Goal: Transaction & Acquisition: Book appointment/travel/reservation

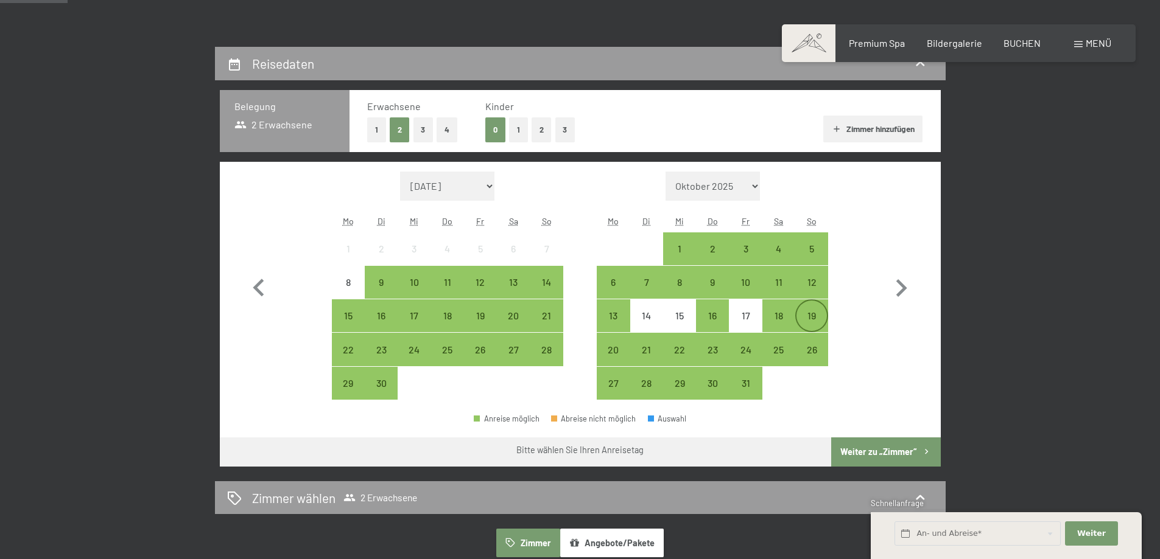
click at [807, 312] on div "19" at bounding box center [811, 326] width 30 height 30
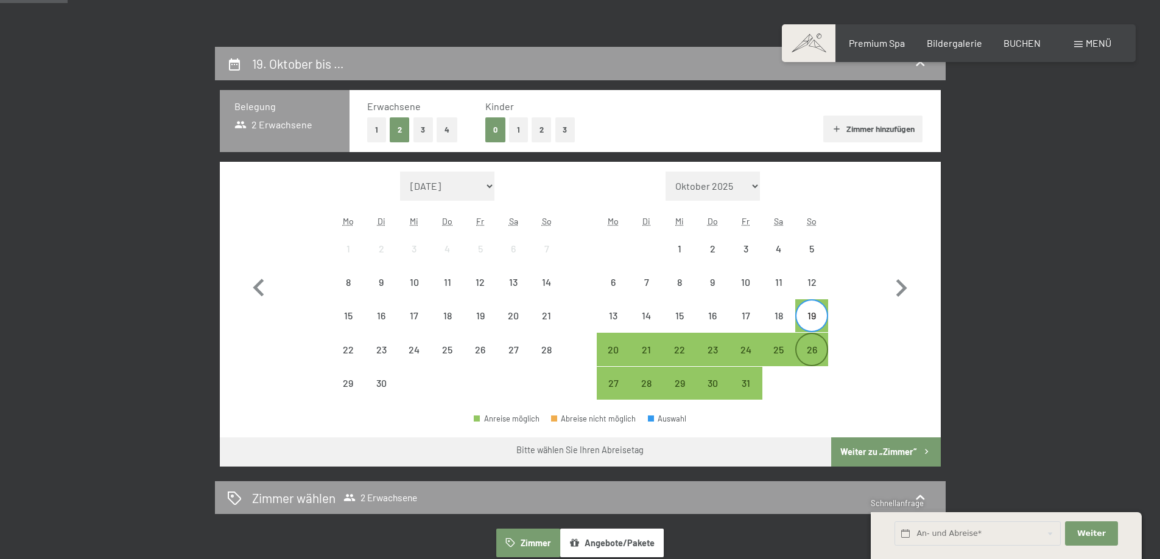
click at [816, 352] on div "26" at bounding box center [811, 360] width 30 height 30
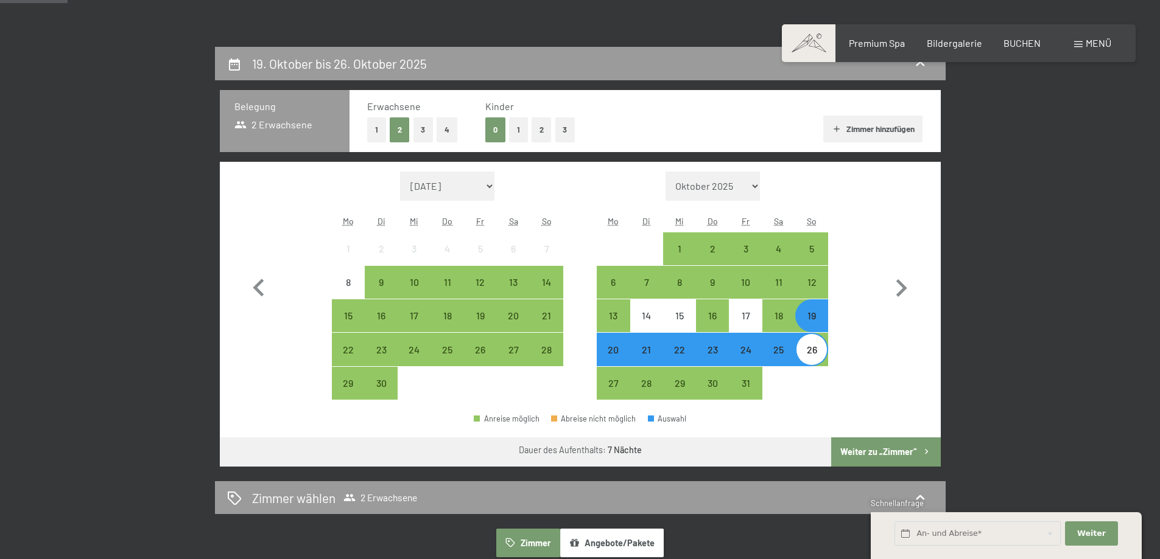
click at [542, 129] on button "2" at bounding box center [541, 129] width 20 height 25
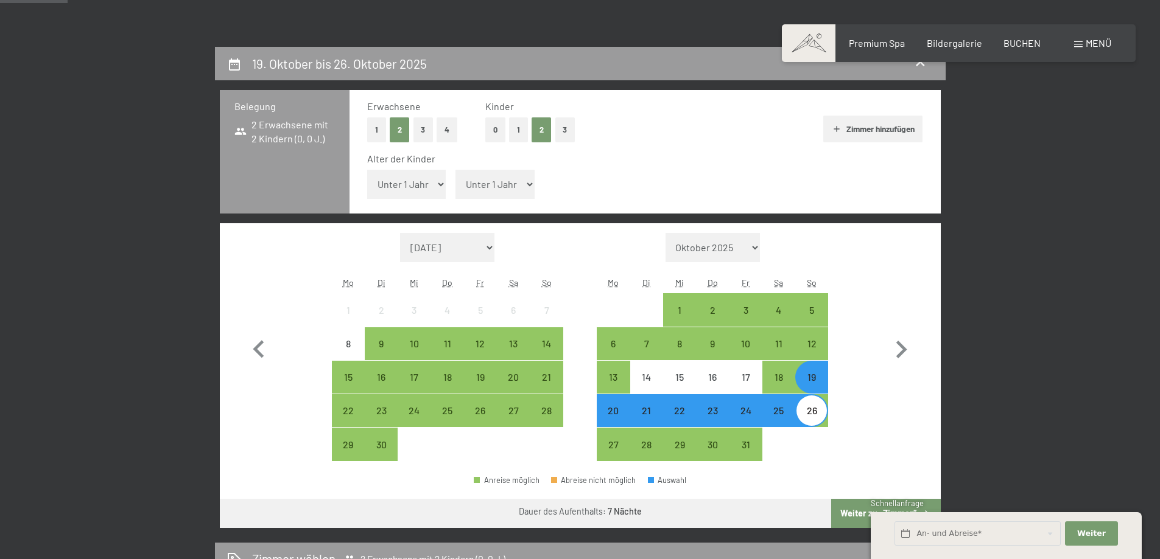
click at [388, 176] on select "Unter 1 Jahr 1 Jahr 2 Jahre 3 Jahre 4 Jahre 5 Jahre 6 Jahre 7 Jahre 8 Jahre 9 J…" at bounding box center [406, 184] width 79 height 29
select select "12"
click at [367, 170] on select "Unter 1 Jahr 1 Jahr 2 Jahre 3 Jahre 4 Jahre 5 Jahre 6 Jahre 7 Jahre 8 Jahre 9 J…" at bounding box center [406, 184] width 79 height 29
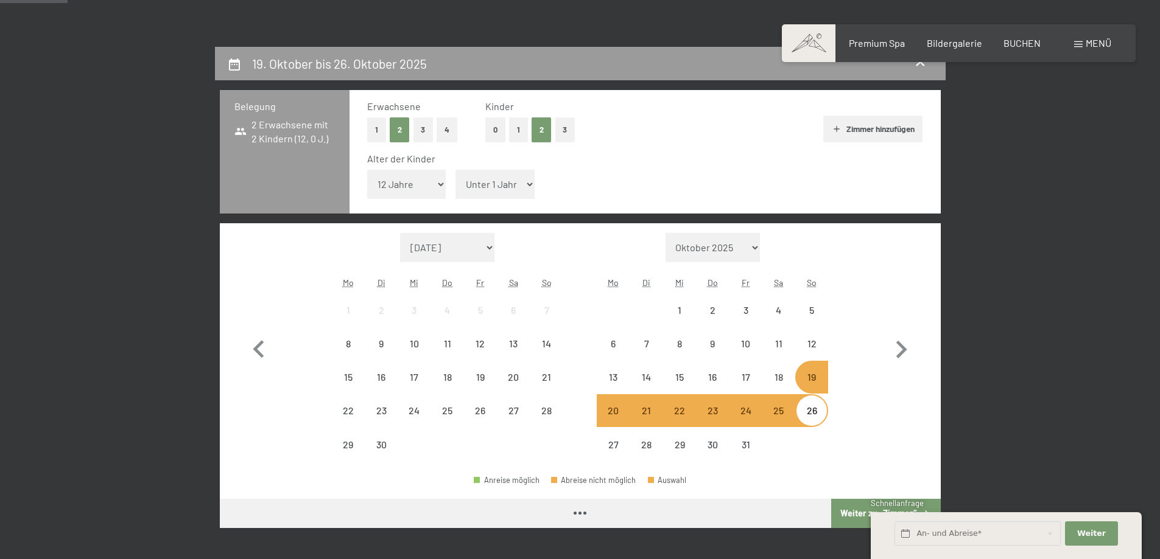
click at [496, 187] on select "Unter 1 Jahr 1 Jahr 2 Jahre 3 Jahre 4 Jahre 5 Jahre 6 Jahre 7 Jahre 8 Jahre 9 J…" at bounding box center [494, 184] width 79 height 29
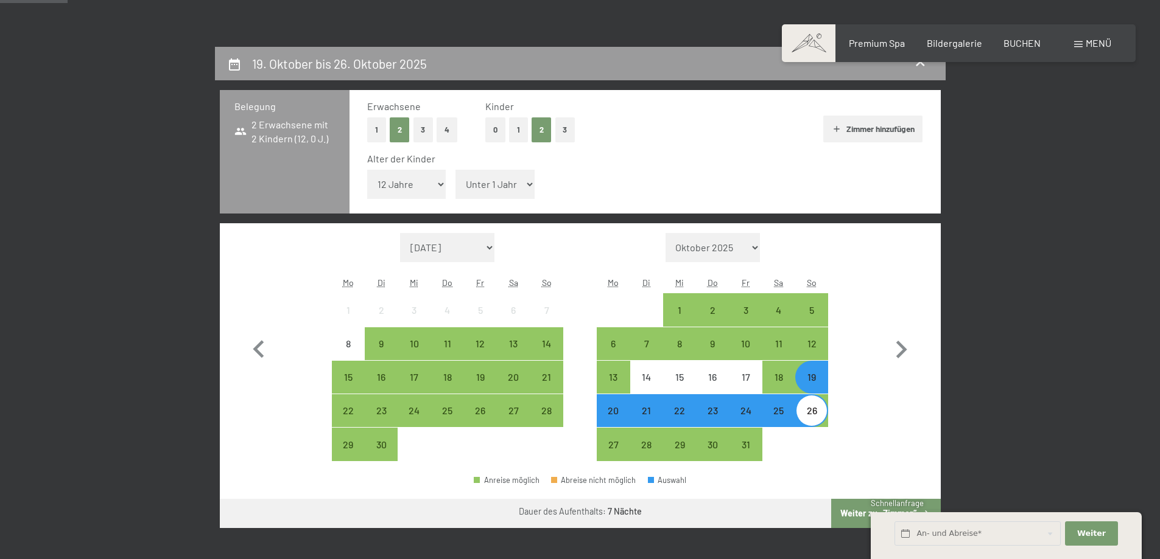
select select "9"
click at [455, 170] on select "Unter 1 Jahr 1 Jahr 2 Jahre 3 Jahre 4 Jahre 5 Jahre 6 Jahre 7 Jahre 8 Jahre 9 J…" at bounding box center [494, 184] width 79 height 29
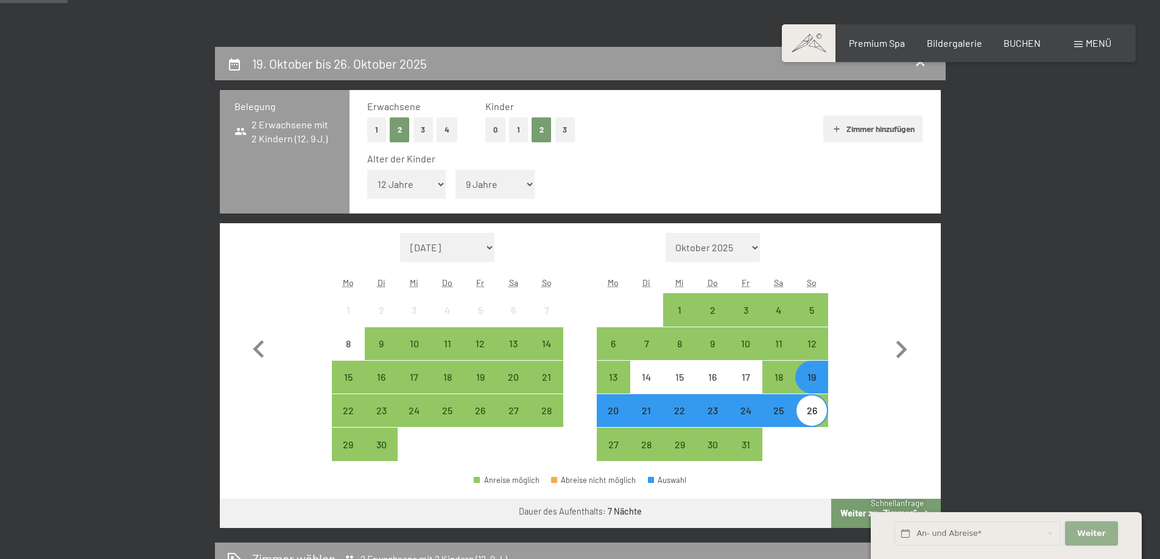
click at [1085, 530] on span "Weiter" at bounding box center [1091, 533] width 29 height 11
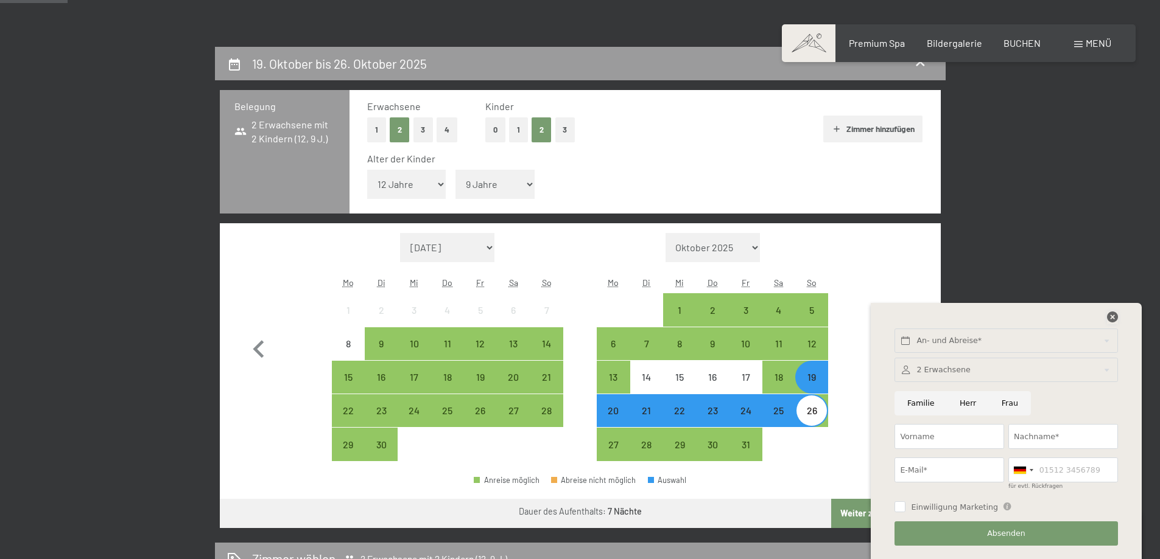
click at [1110, 318] on icon at bounding box center [1112, 317] width 11 height 11
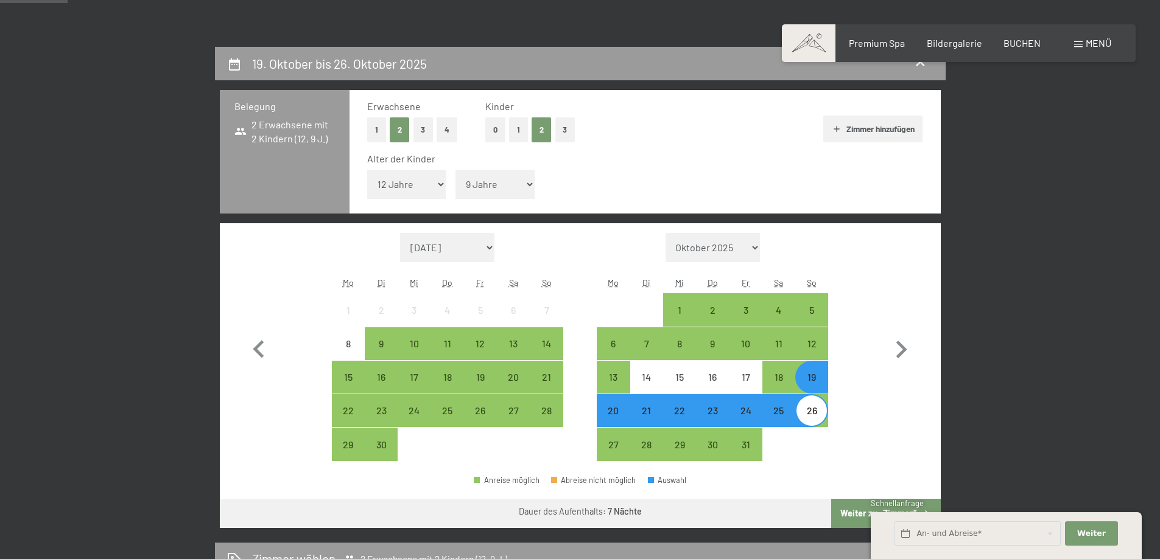
click at [860, 510] on button "Weiter zu „Zimmer“" at bounding box center [885, 513] width 109 height 29
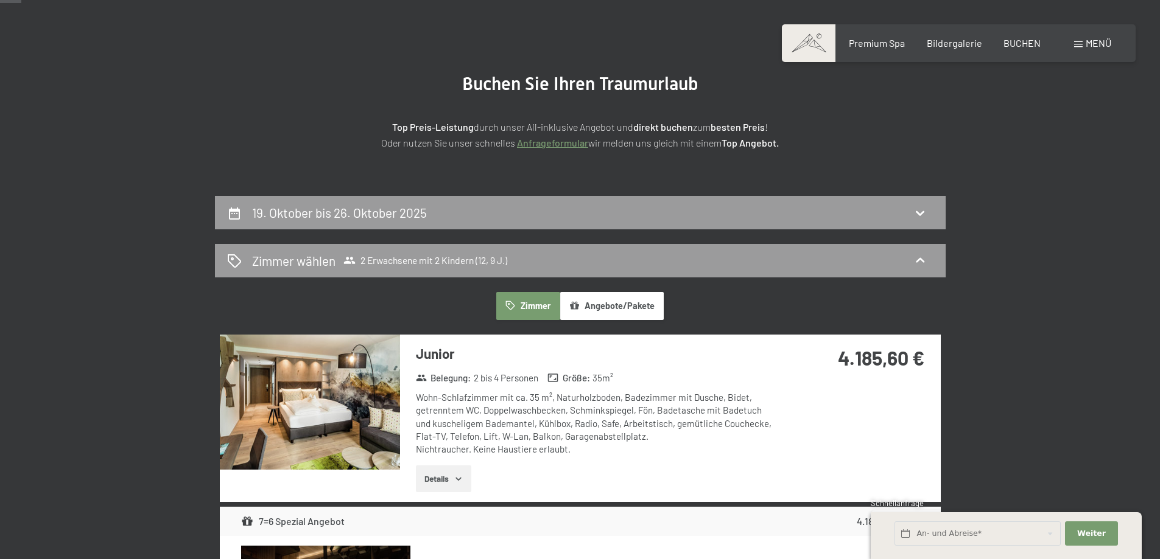
scroll to position [169, 0]
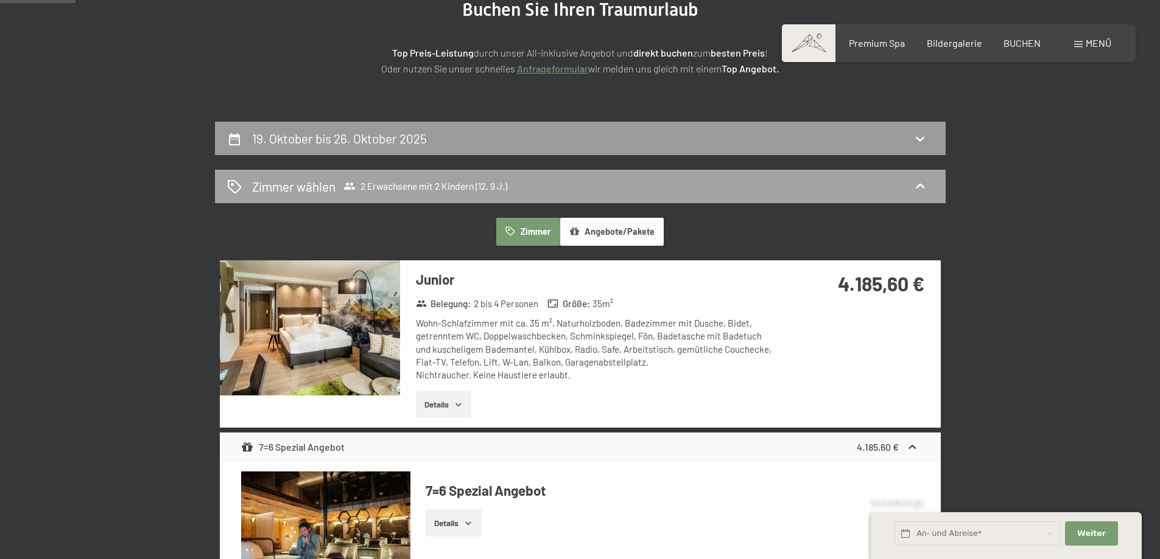
click at [399, 182] on span "2 Erwachsene mit 2 Kindern (12, 9 J.)" at bounding box center [425, 186] width 164 height 12
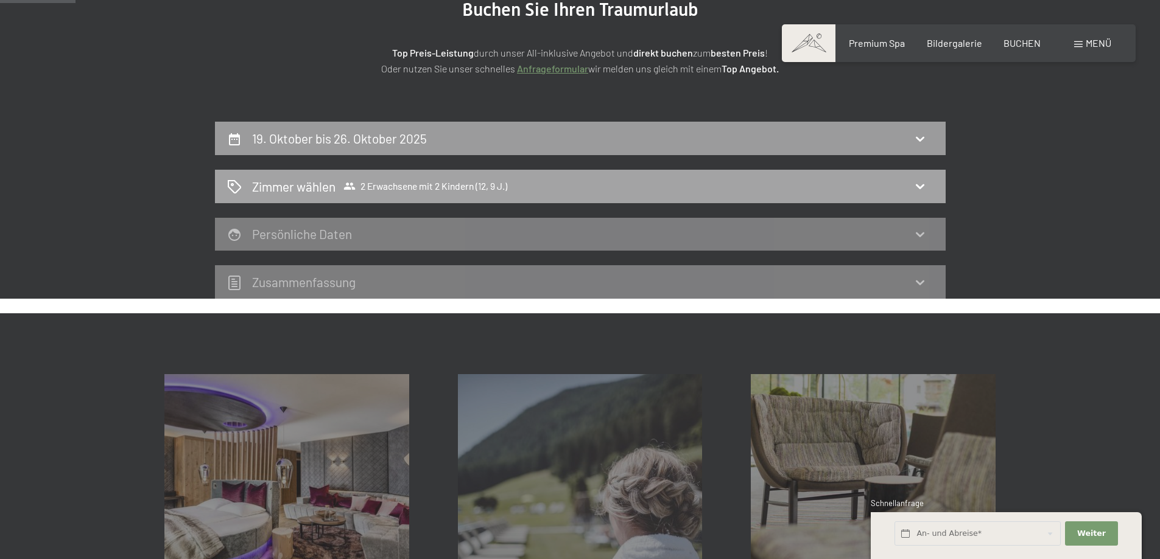
click at [399, 182] on span "2 Erwachsene mit 2 Kindern (12, 9 J.)" at bounding box center [425, 186] width 164 height 12
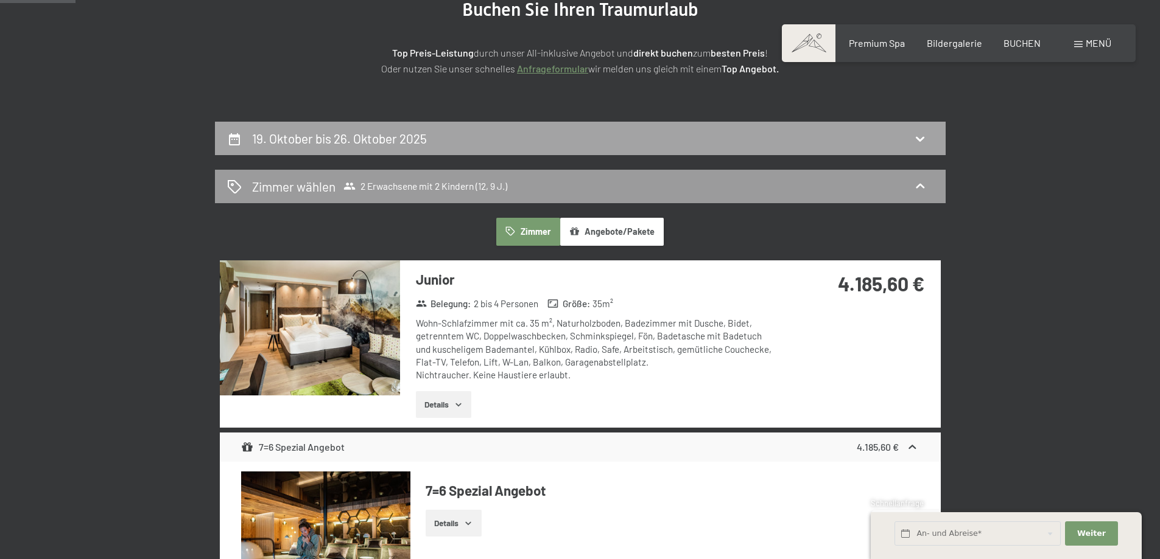
click at [303, 138] on h2 "19. Oktober bis 26. Oktober 2025" at bounding box center [339, 138] width 175 height 15
select select "12"
select select "9"
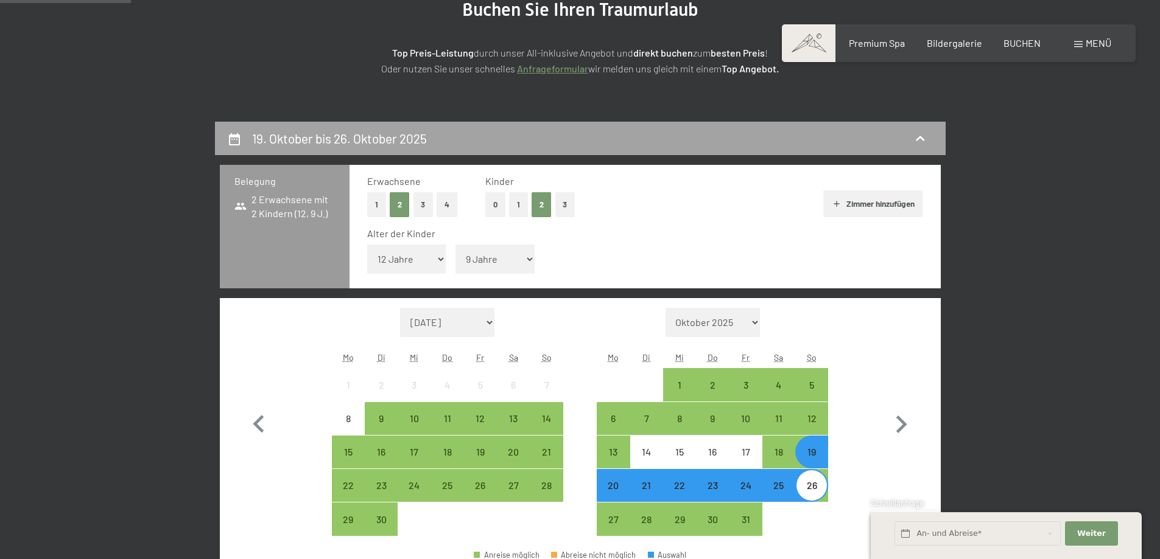
scroll to position [290, 0]
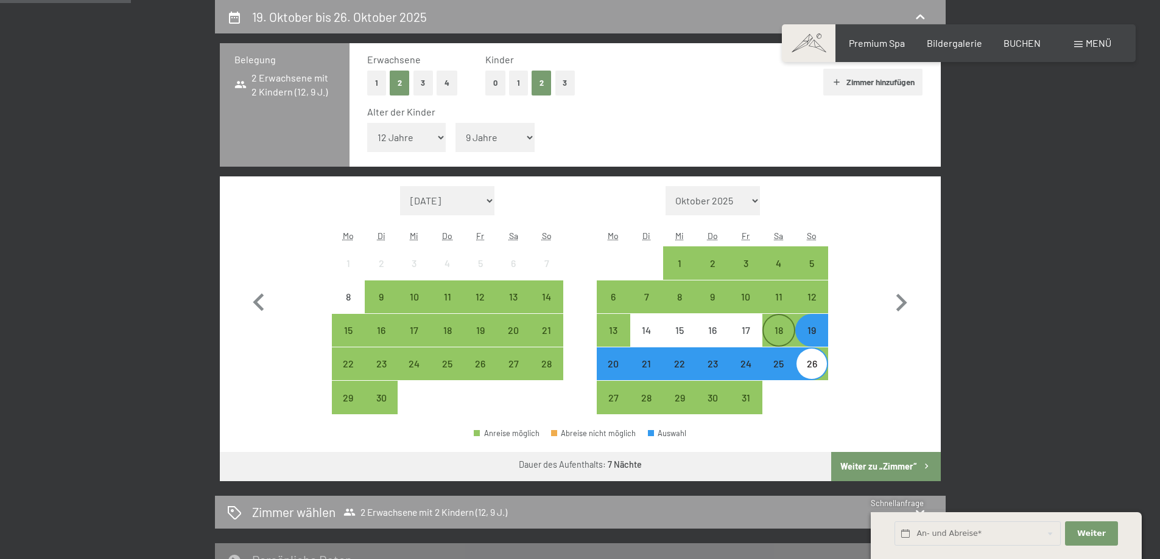
click at [785, 330] on div "18" at bounding box center [778, 341] width 30 height 30
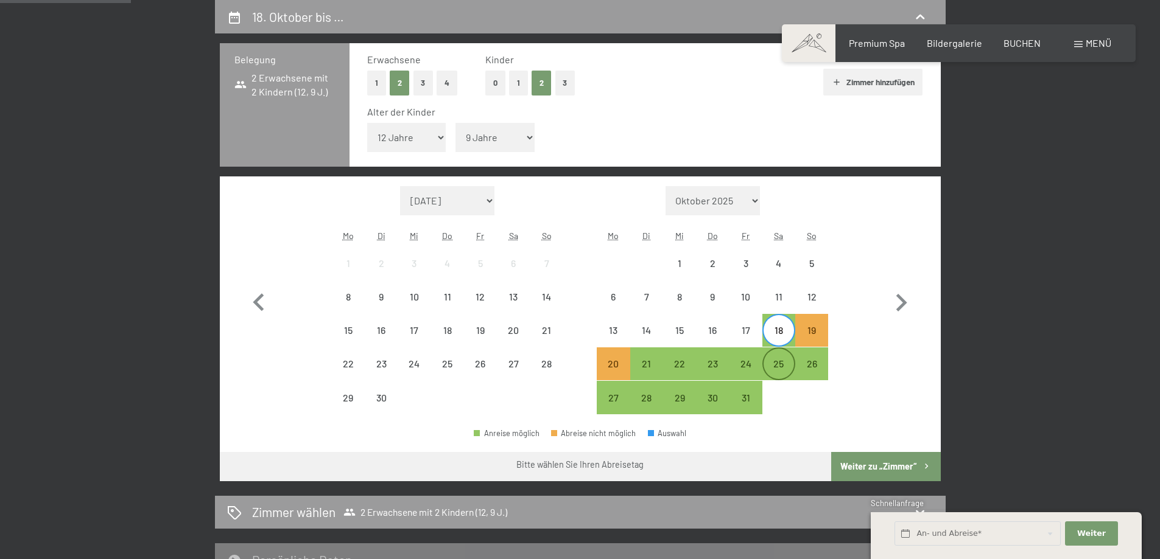
click at [780, 376] on div "25" at bounding box center [778, 374] width 30 height 30
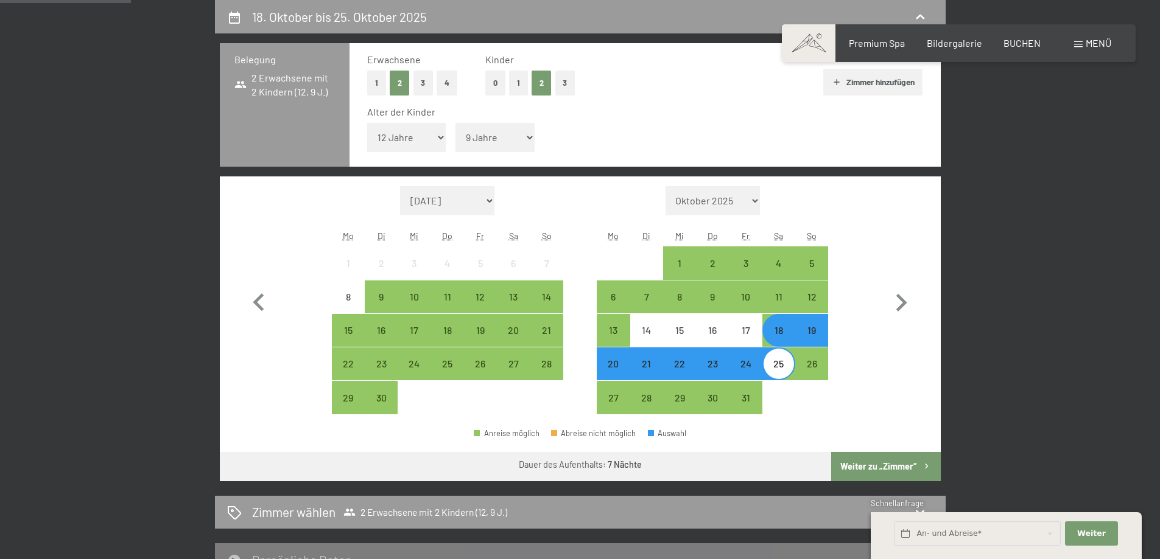
click at [907, 467] on button "Weiter zu „Zimmer“" at bounding box center [885, 466] width 109 height 29
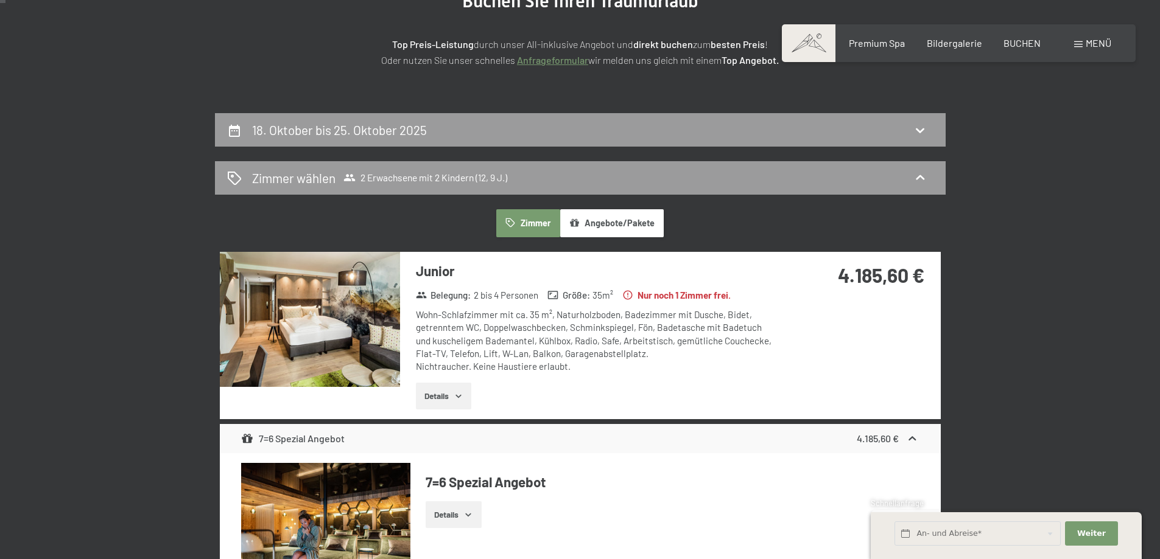
scroll to position [0, 0]
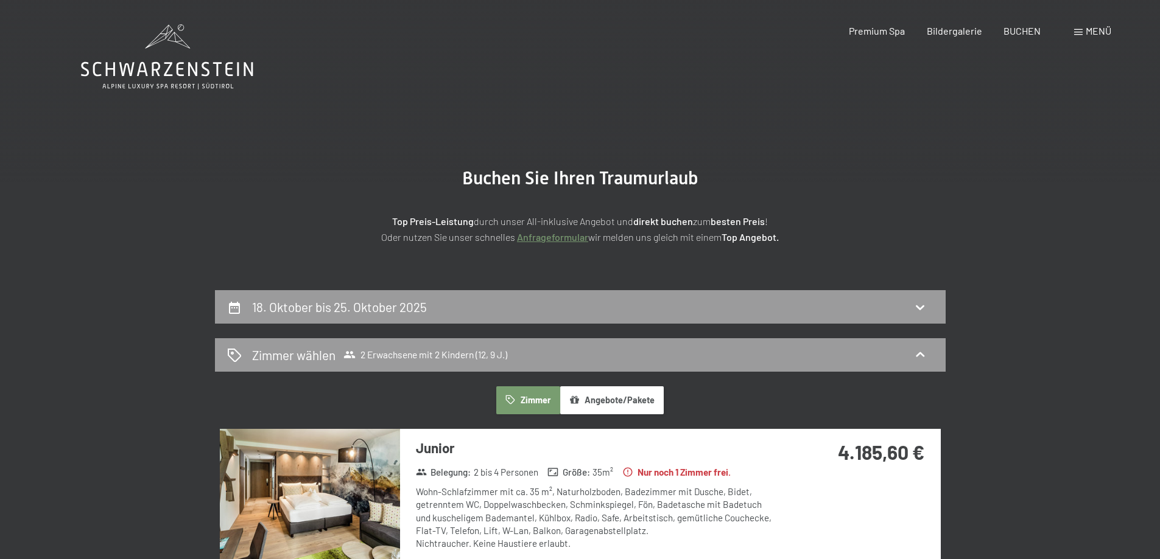
click at [163, 61] on icon at bounding box center [167, 56] width 172 height 65
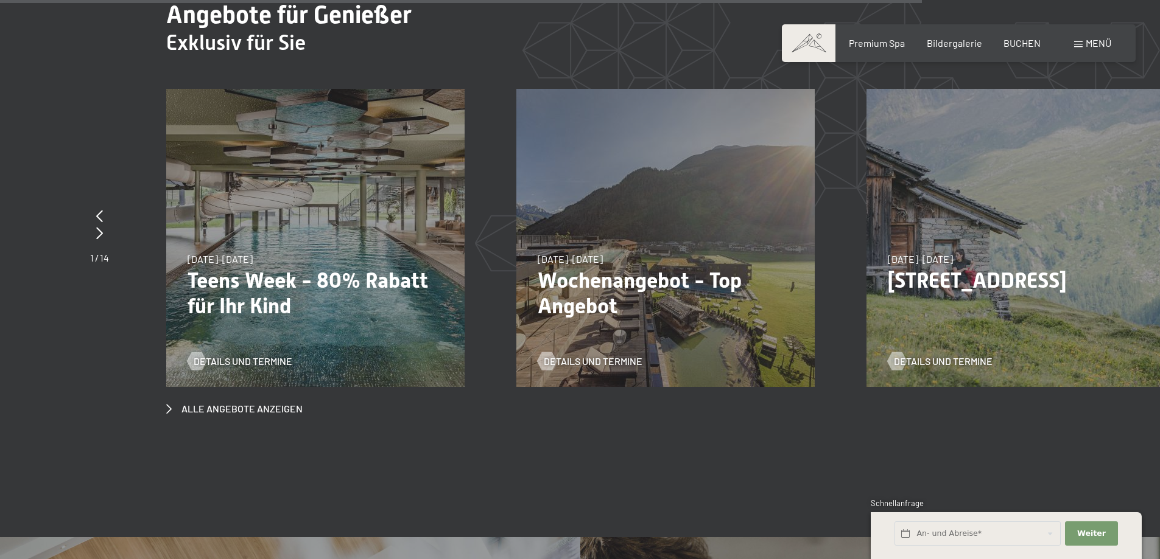
scroll to position [4809, 0]
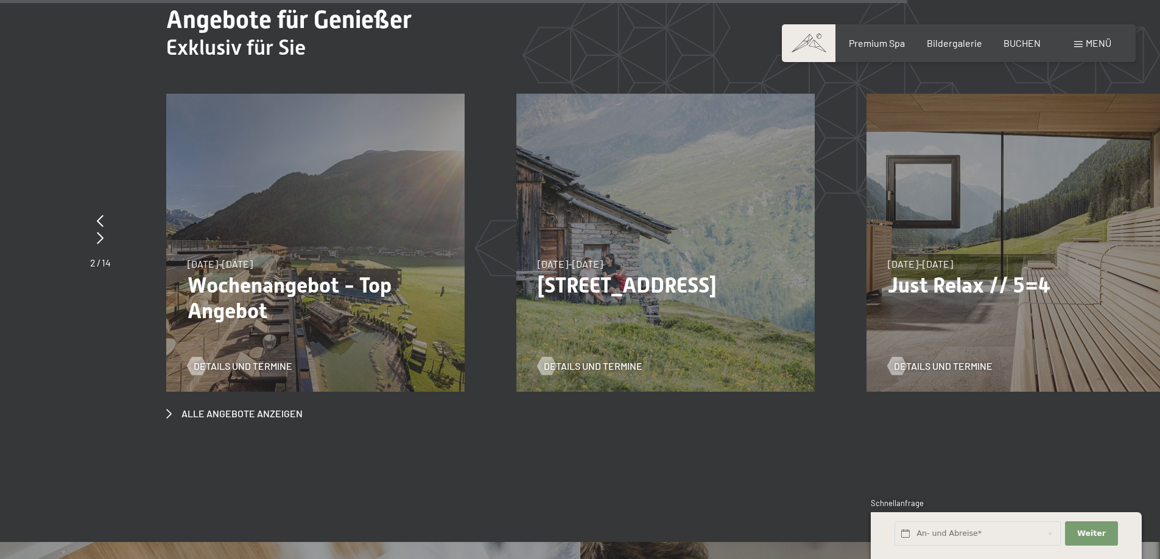
click at [1091, 38] on span "Menü" at bounding box center [1098, 43] width 26 height 12
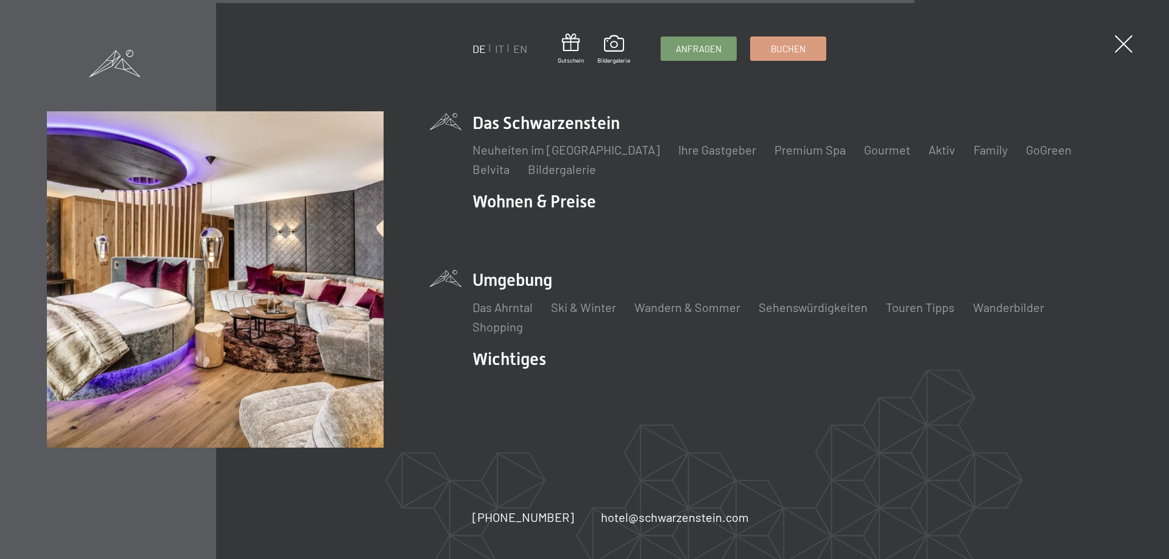
scroll to position [4830, 0]
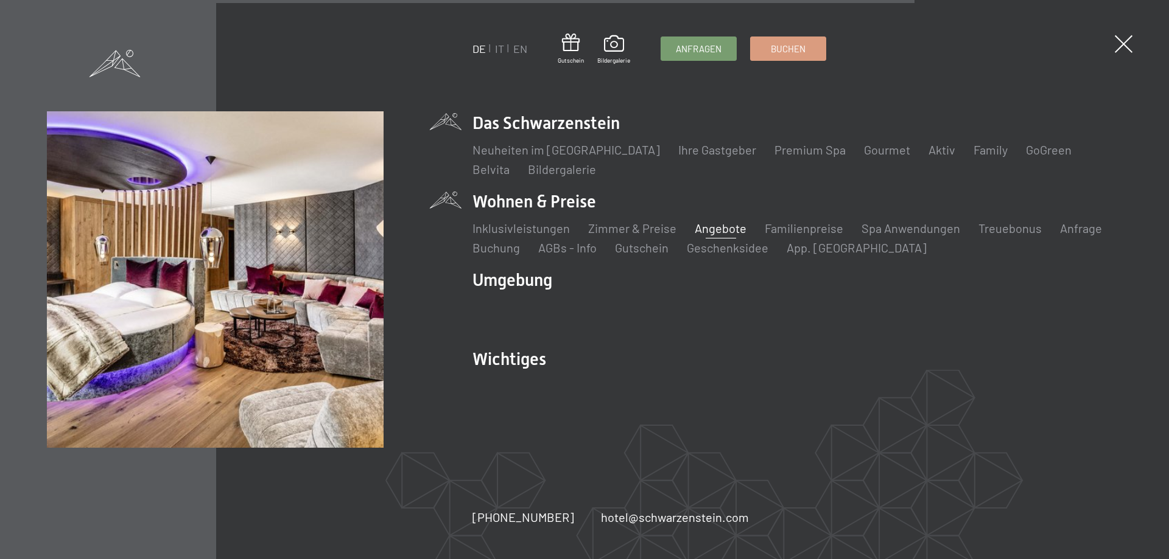
click at [721, 228] on link "Angebote" at bounding box center [721, 228] width 52 height 15
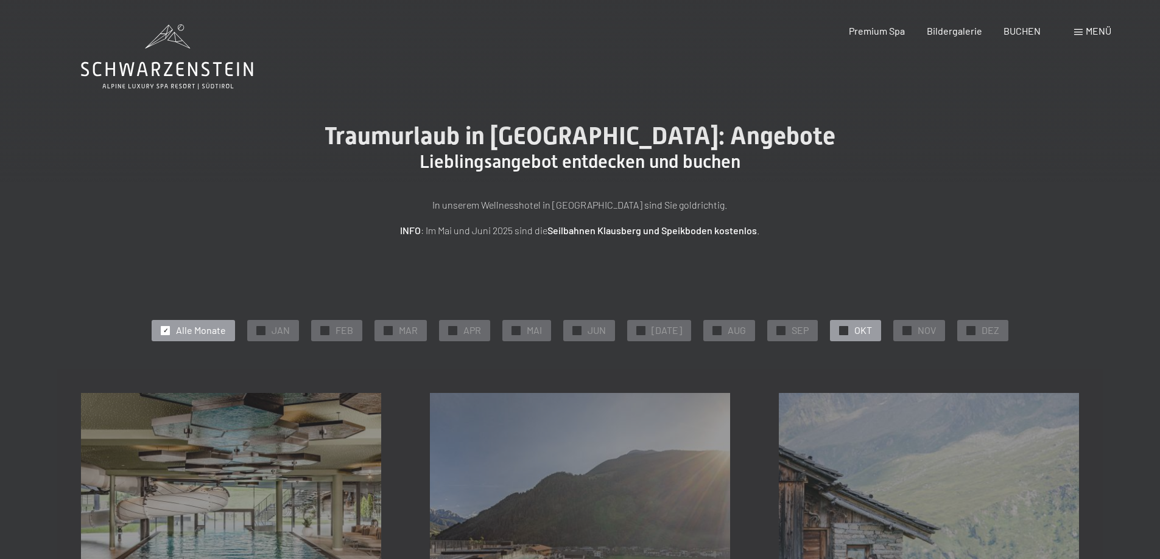
click at [856, 326] on span "OKT" at bounding box center [863, 330] width 18 height 13
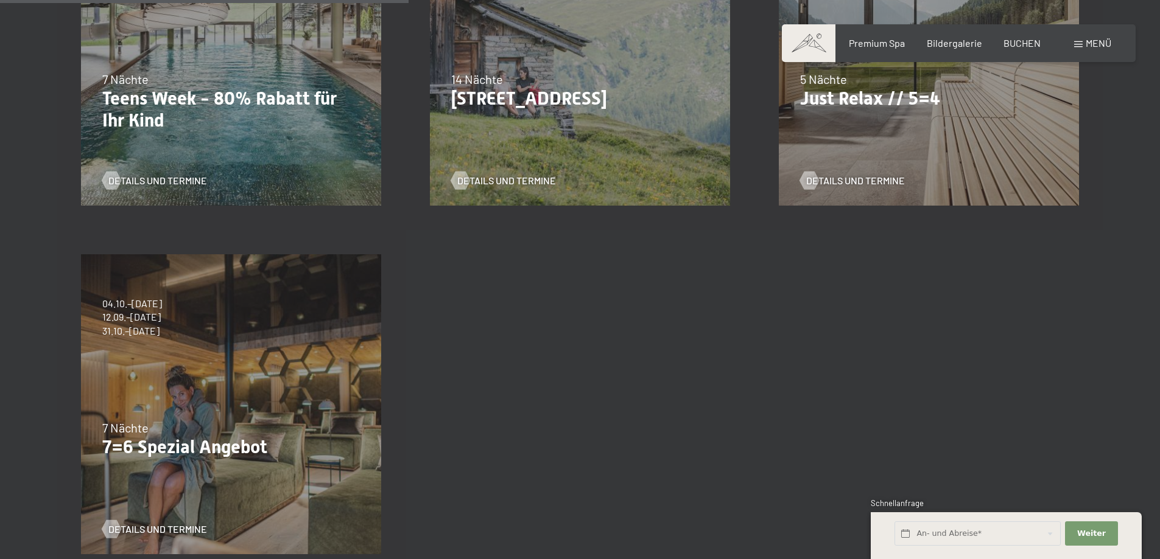
scroll to position [487, 0]
click at [190, 180] on span "Details und Termine" at bounding box center [170, 181] width 99 height 13
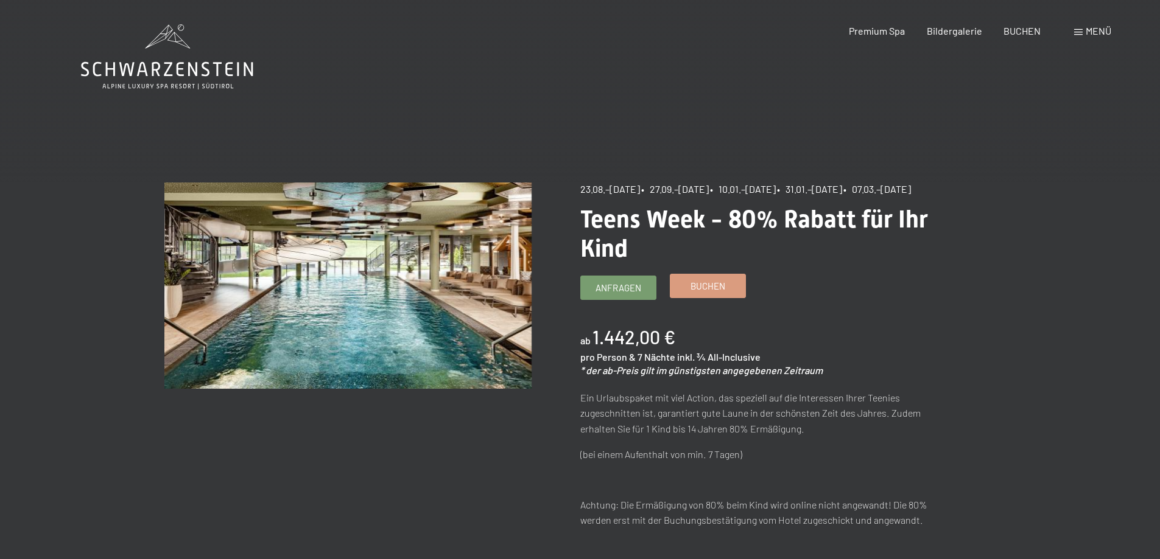
click at [706, 293] on span "Buchen" at bounding box center [707, 286] width 35 height 13
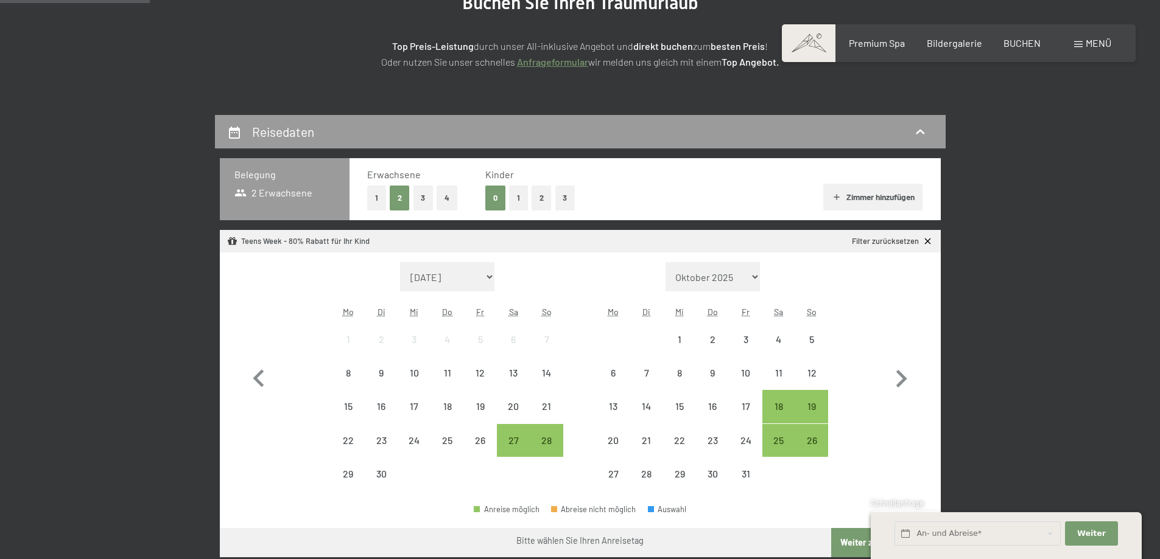
scroll to position [183, 0]
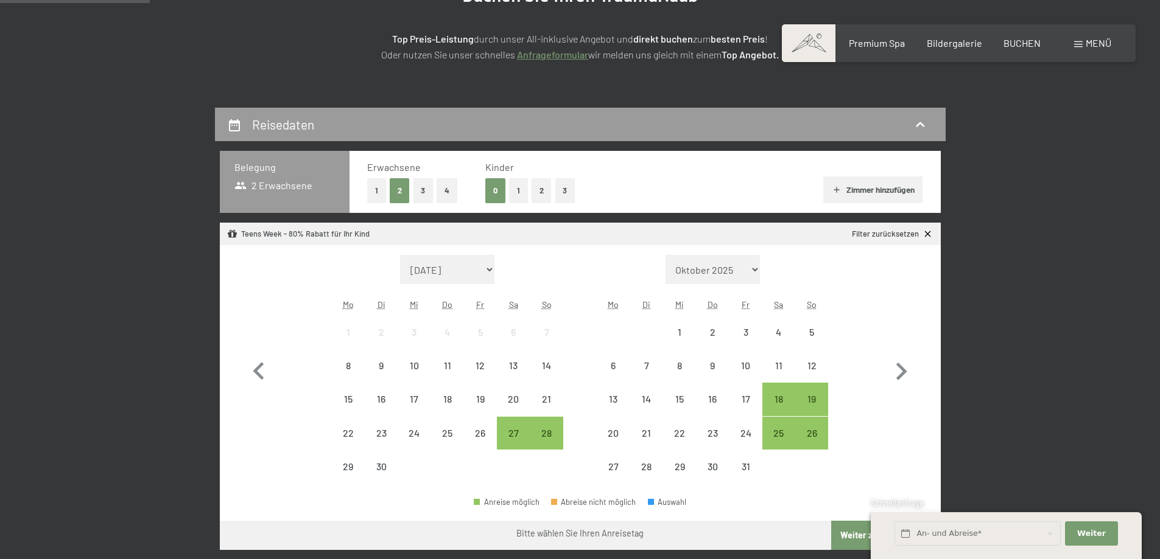
click at [541, 186] on button "2" at bounding box center [541, 190] width 20 height 25
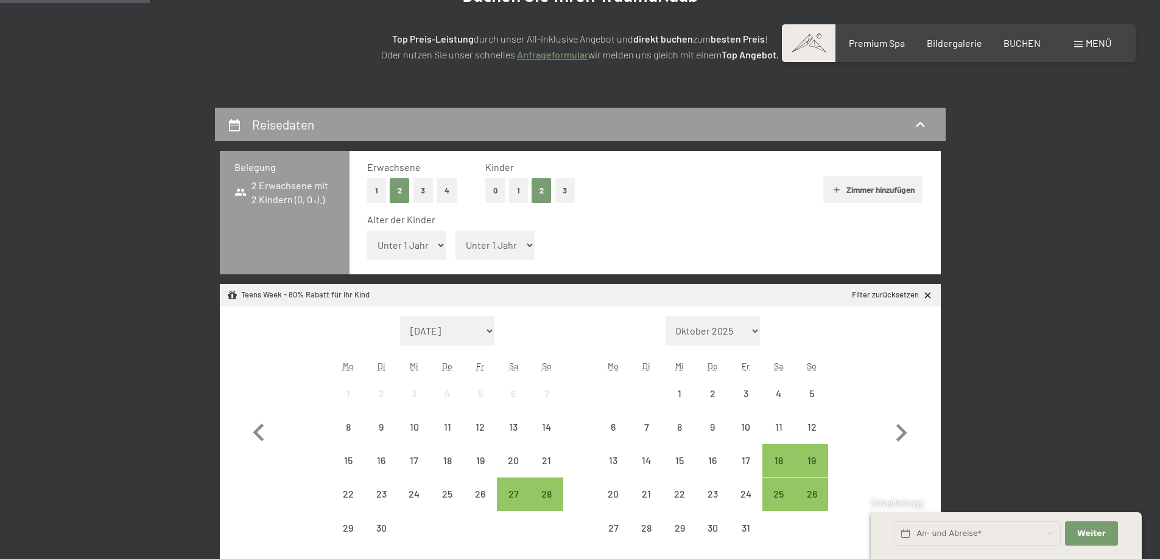
click at [422, 253] on select "Unter 1 Jahr 1 Jahr 2 Jahre 3 Jahre 4 Jahre 5 Jahre 6 Jahre 7 Jahre 8 Jahre 9 J…" at bounding box center [406, 245] width 79 height 29
select select "9"
click at [367, 231] on select "Unter 1 Jahr 1 Jahr 2 Jahre 3 Jahre 4 Jahre 5 Jahre 6 Jahre 7 Jahre 8 Jahre 9 J…" at bounding box center [406, 245] width 79 height 29
click at [508, 250] on select "Unter 1 Jahr 1 Jahr 2 Jahre 3 Jahre 4 Jahre 5 Jahre 6 Jahre 7 Jahre 8 Jahre 9 J…" at bounding box center [494, 245] width 79 height 29
select select "12"
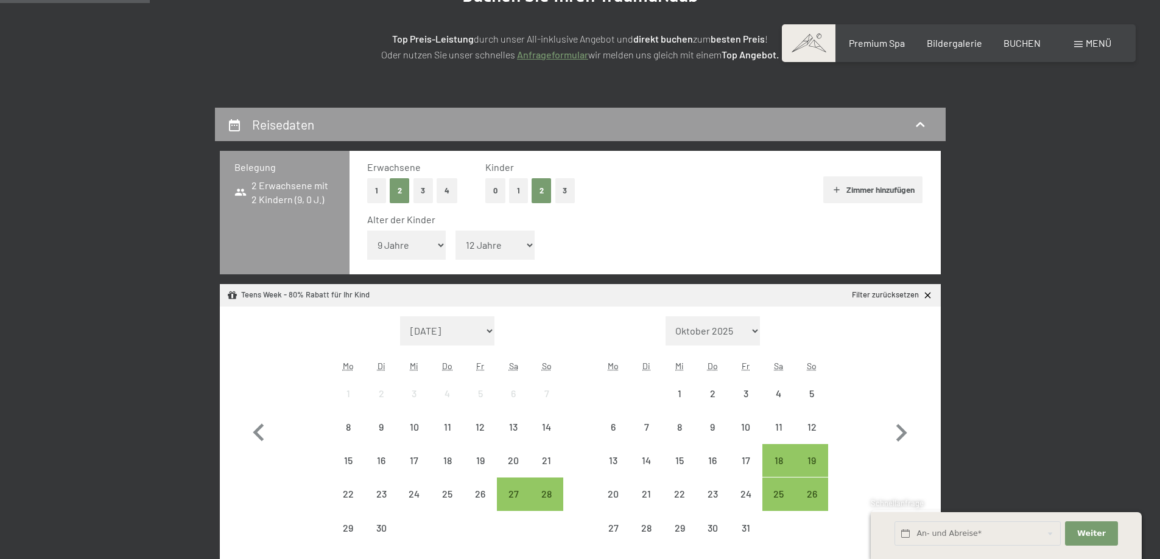
click at [455, 231] on select "Unter 1 Jahr 1 Jahr 2 Jahre 3 Jahre 4 Jahre 5 Jahre 6 Jahre 7 Jahre 8 Jahre 9 J…" at bounding box center [494, 245] width 79 height 29
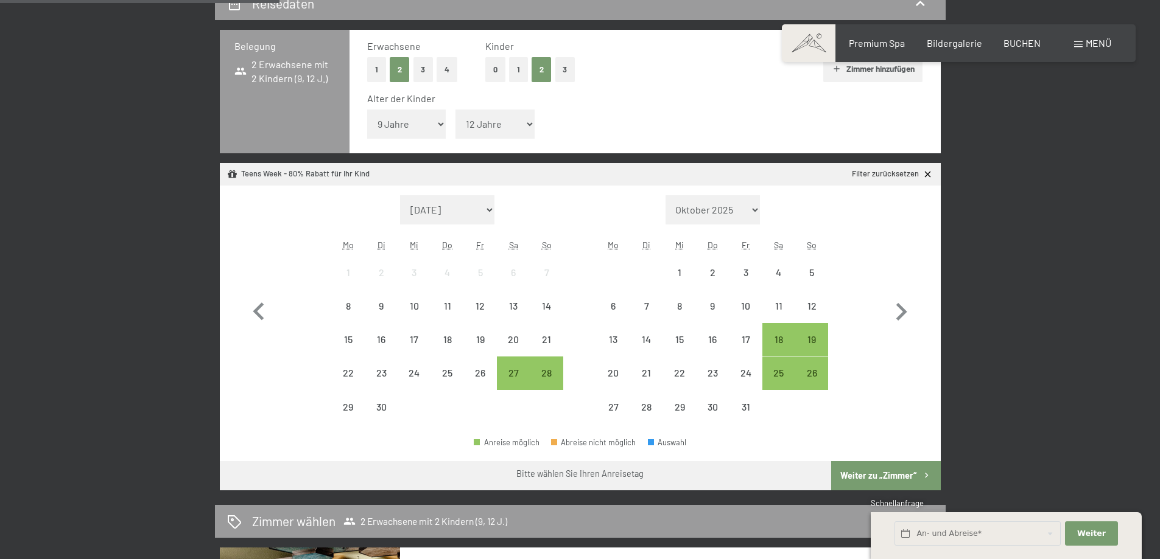
scroll to position [304, 0]
click at [784, 342] on div "18" at bounding box center [778, 349] width 30 height 30
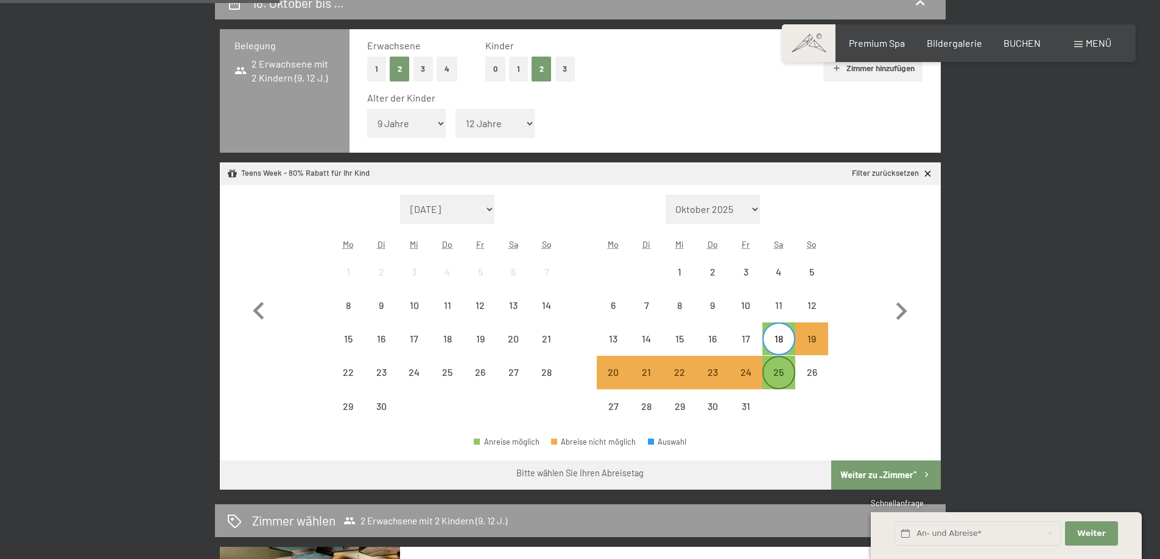
click at [783, 369] on div "25" at bounding box center [778, 383] width 30 height 30
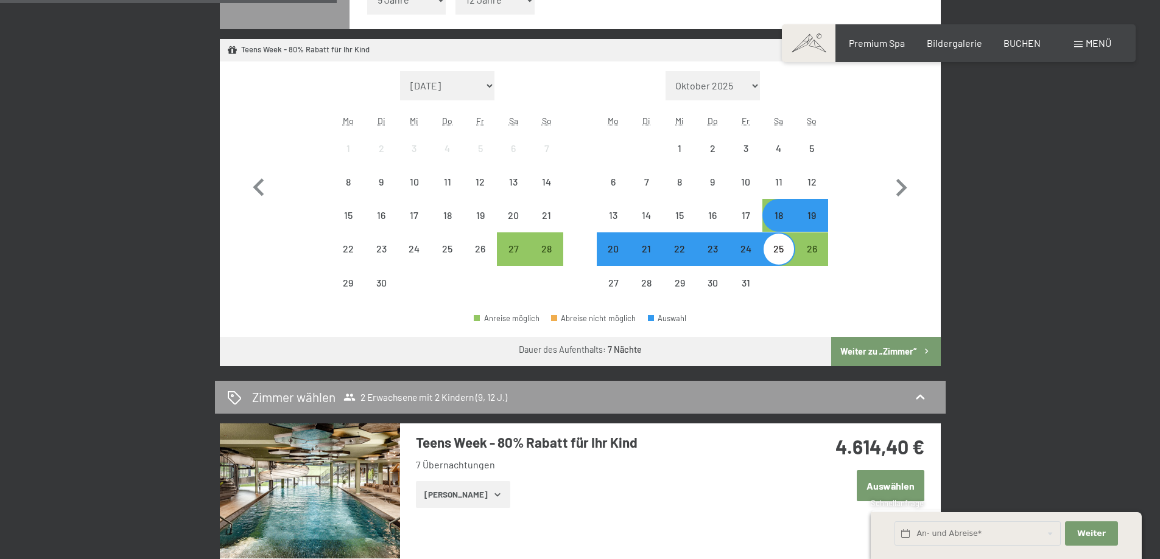
scroll to position [426, 0]
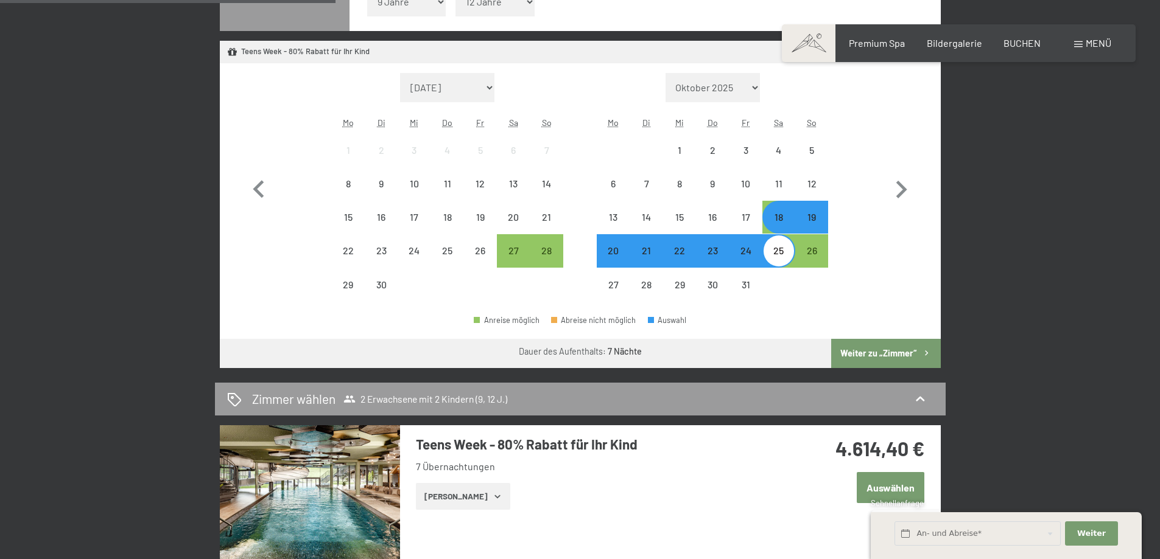
click at [900, 346] on button "Weiter zu „Zimmer“" at bounding box center [885, 353] width 109 height 29
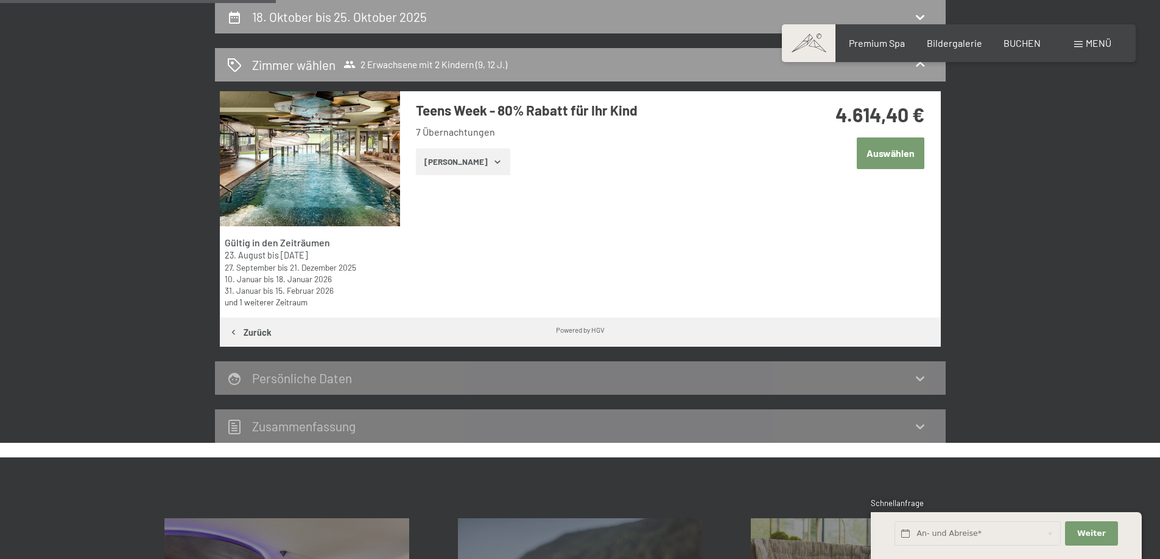
scroll to position [47, 0]
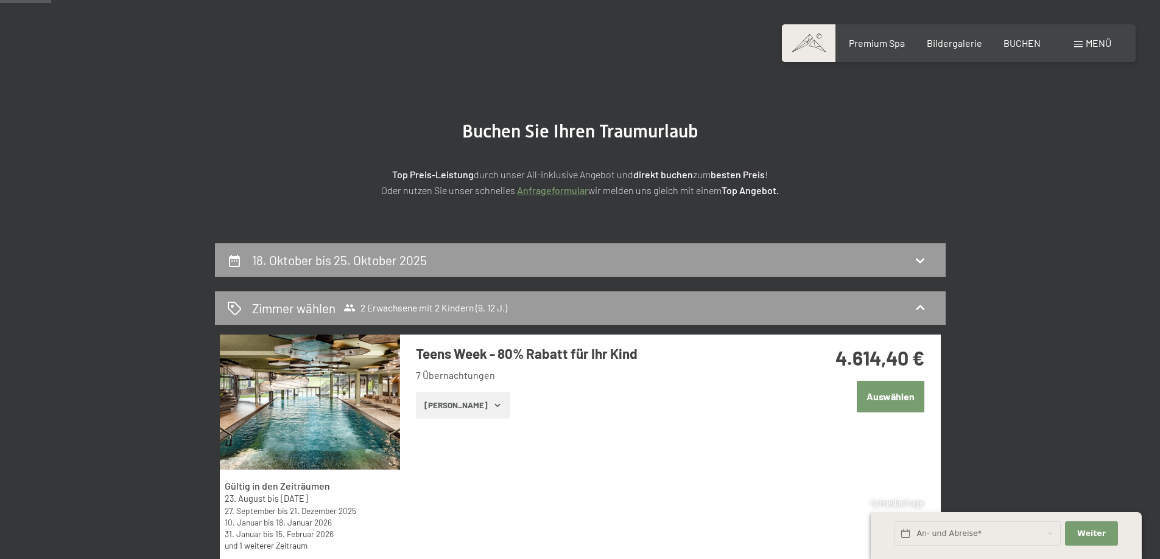
click at [445, 404] on button "[PERSON_NAME]" at bounding box center [463, 405] width 94 height 27
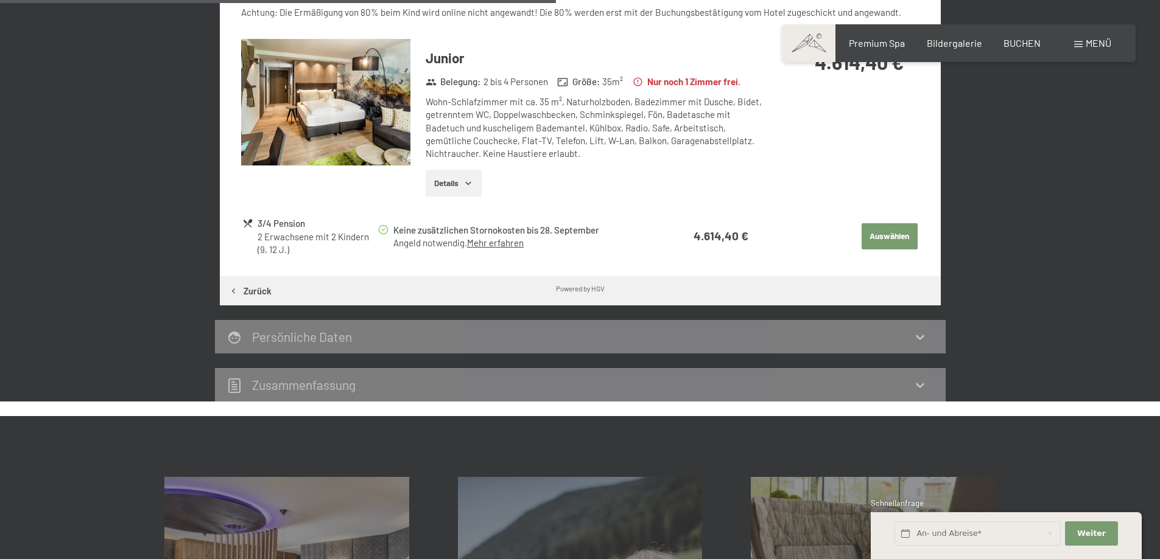
scroll to position [412, 0]
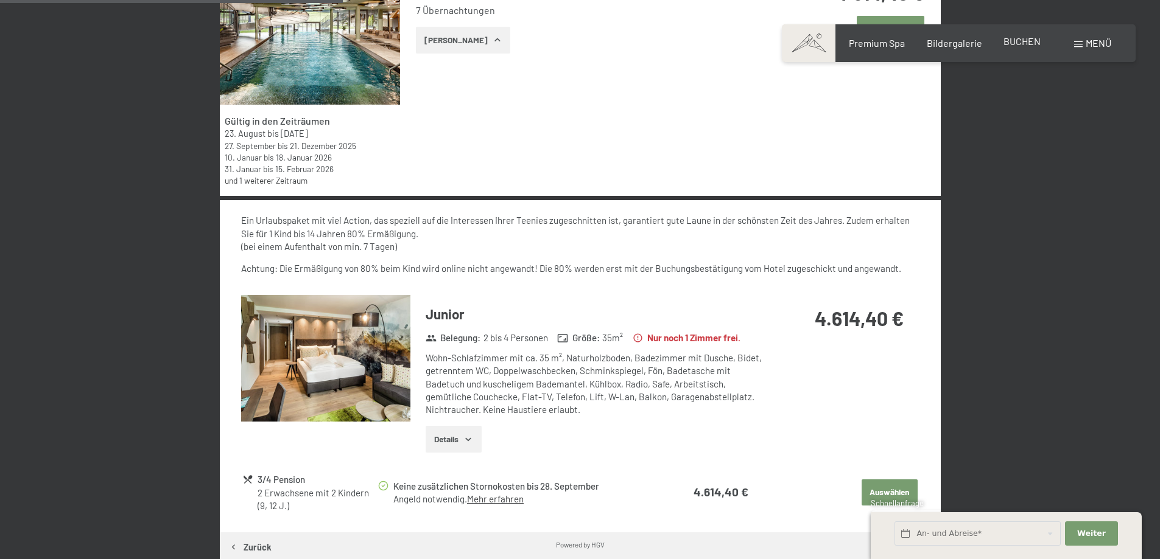
click at [1015, 41] on span "BUCHEN" at bounding box center [1021, 41] width 37 height 12
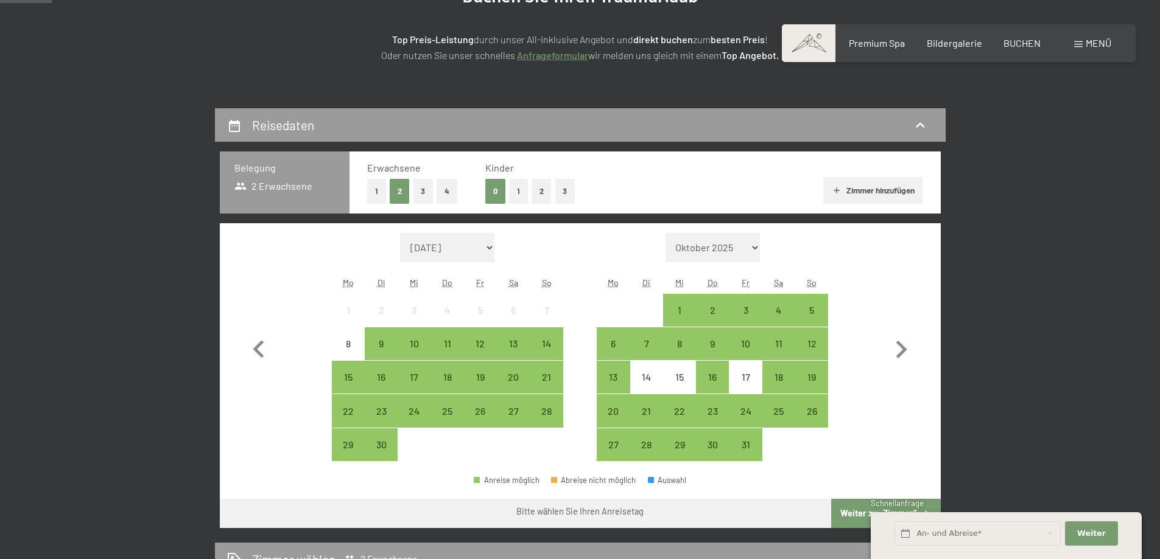
scroll to position [183, 0]
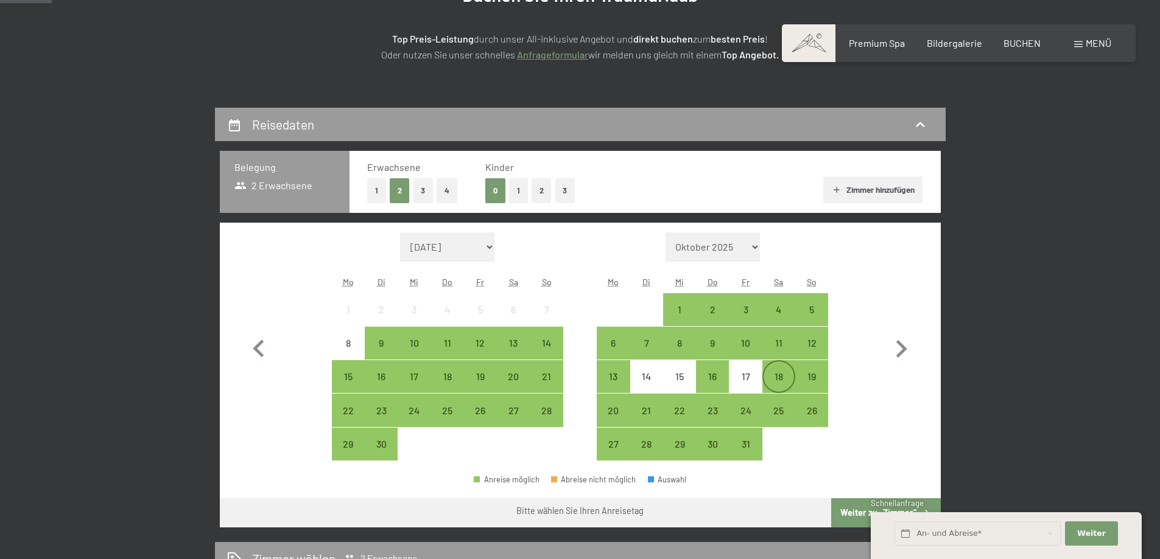
click at [782, 369] on div "18" at bounding box center [778, 377] width 30 height 30
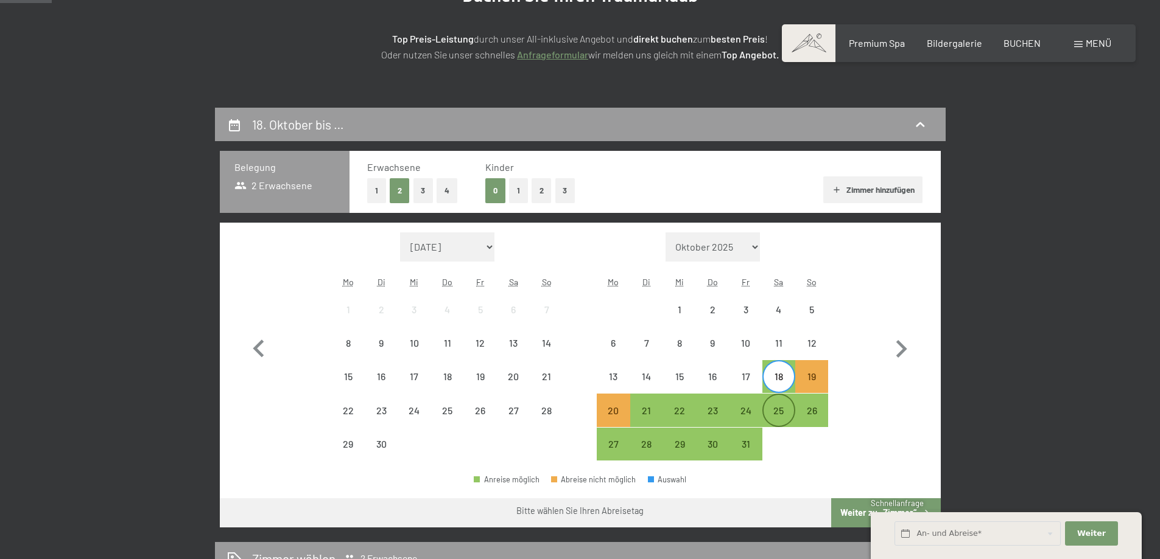
click at [781, 410] on div "25" at bounding box center [778, 421] width 30 height 30
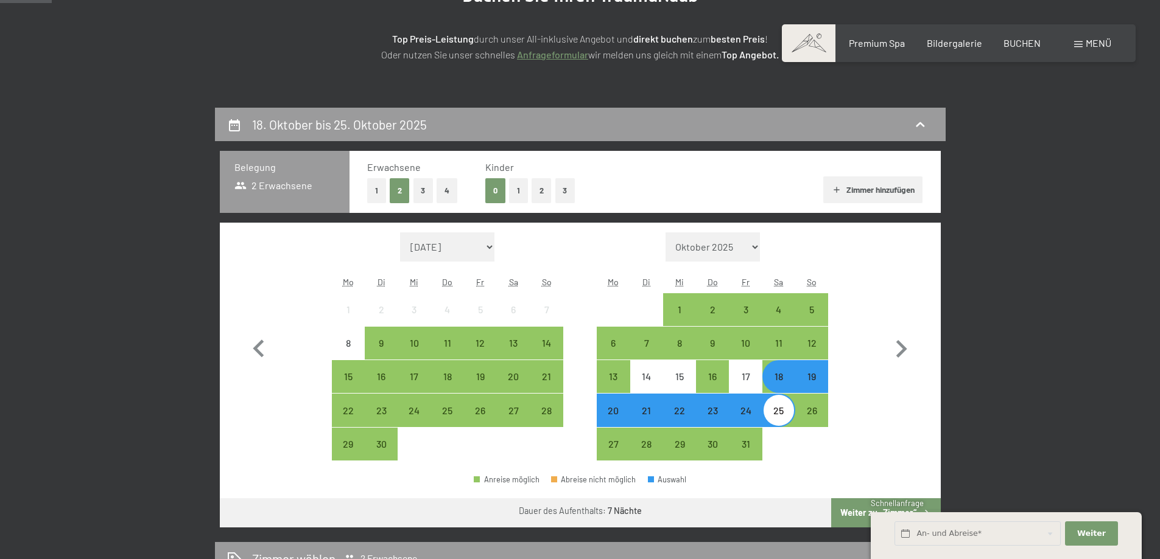
click at [537, 196] on button "2" at bounding box center [541, 190] width 20 height 25
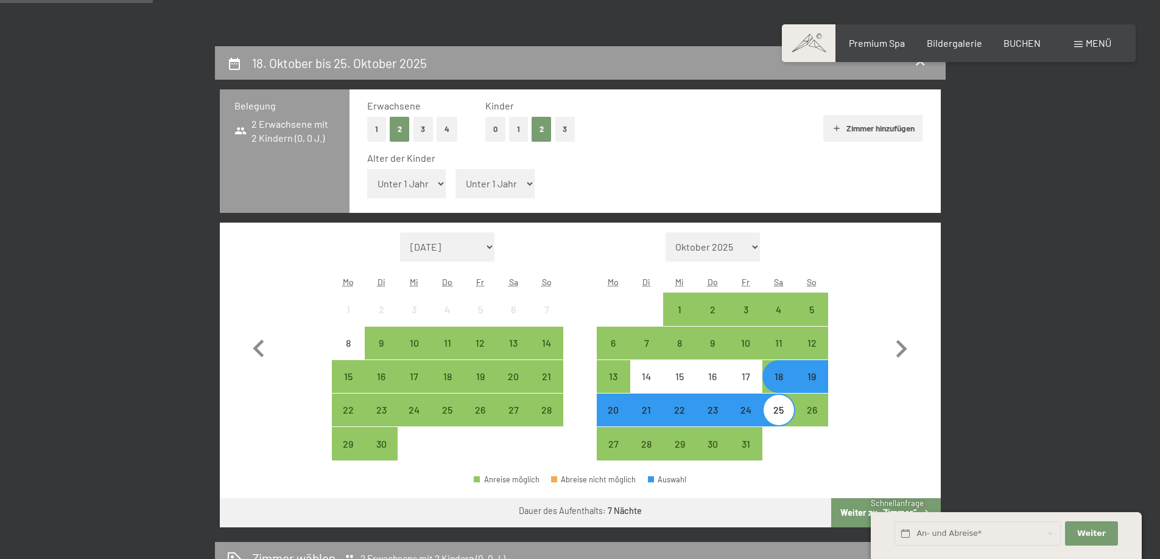
scroll to position [243, 0]
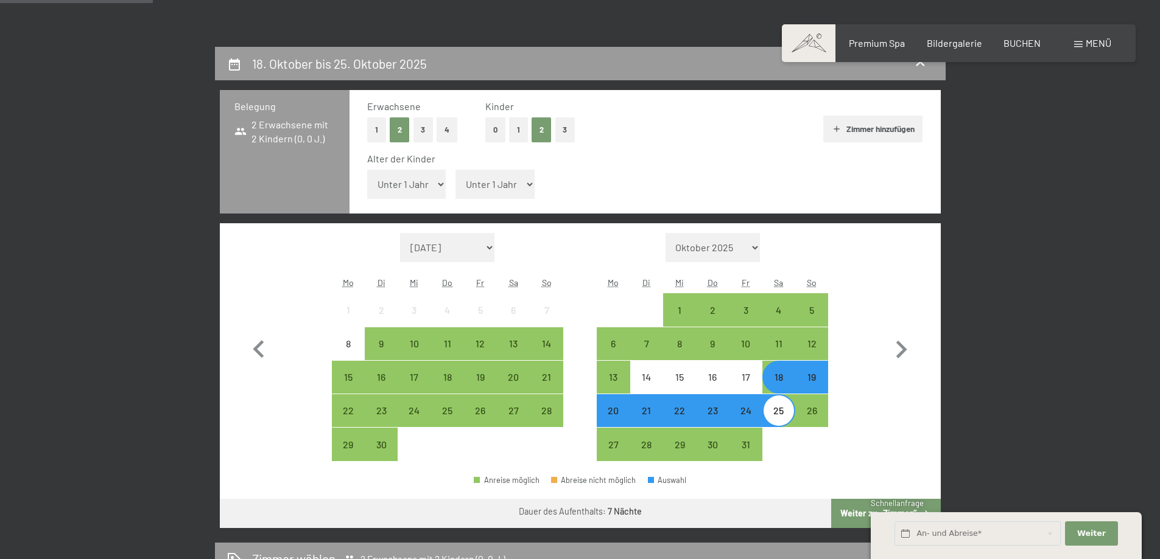
click at [433, 182] on select "Unter 1 Jahr 1 Jahr 2 Jahre 3 Jahre 4 Jahre 5 Jahre 6 Jahre 7 Jahre 8 Jahre 9 J…" at bounding box center [406, 184] width 79 height 29
select select "9"
click at [367, 170] on select "Unter 1 Jahr 1 Jahr 2 Jahre 3 Jahre 4 Jahre 5 Jahre 6 Jahre 7 Jahre 8 Jahre 9 J…" at bounding box center [406, 184] width 79 height 29
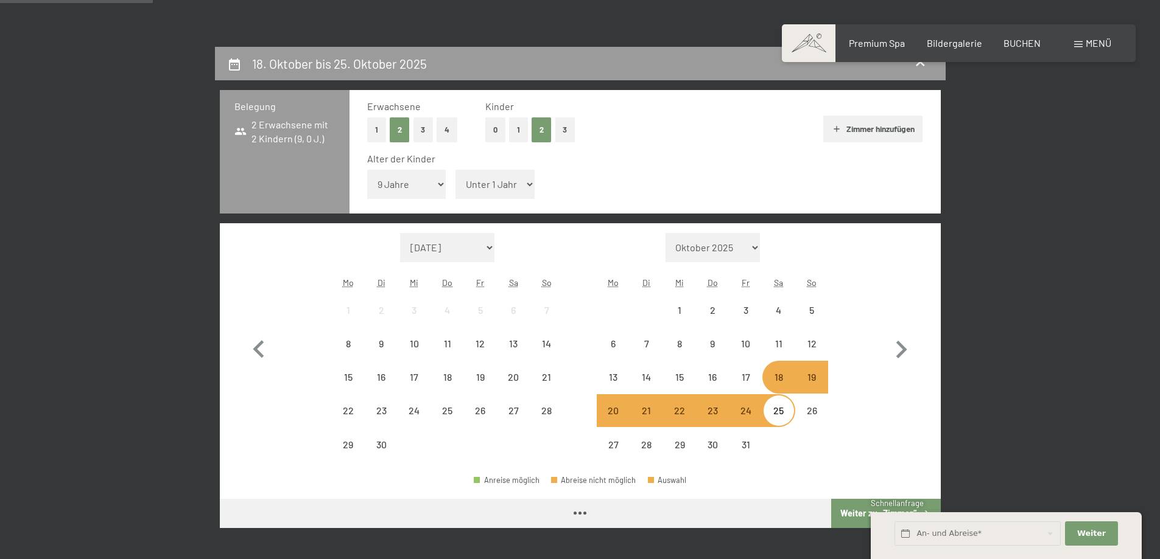
click at [506, 187] on select "Unter 1 Jahr 1 Jahr 2 Jahre 3 Jahre 4 Jahre 5 Jahre 6 Jahre 7 Jahre 8 Jahre 9 J…" at bounding box center [494, 184] width 79 height 29
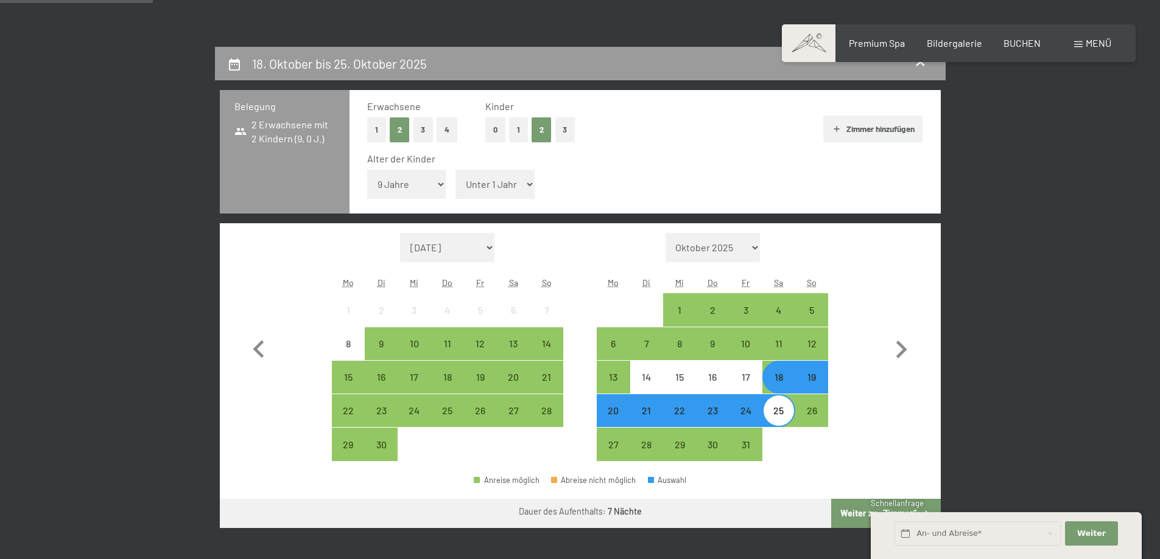
select select "12"
click at [455, 170] on select "Unter 1 Jahr 1 Jahr 2 Jahre 3 Jahre 4 Jahre 5 Jahre 6 Jahre 7 Jahre 8 Jahre 9 J…" at bounding box center [494, 184] width 79 height 29
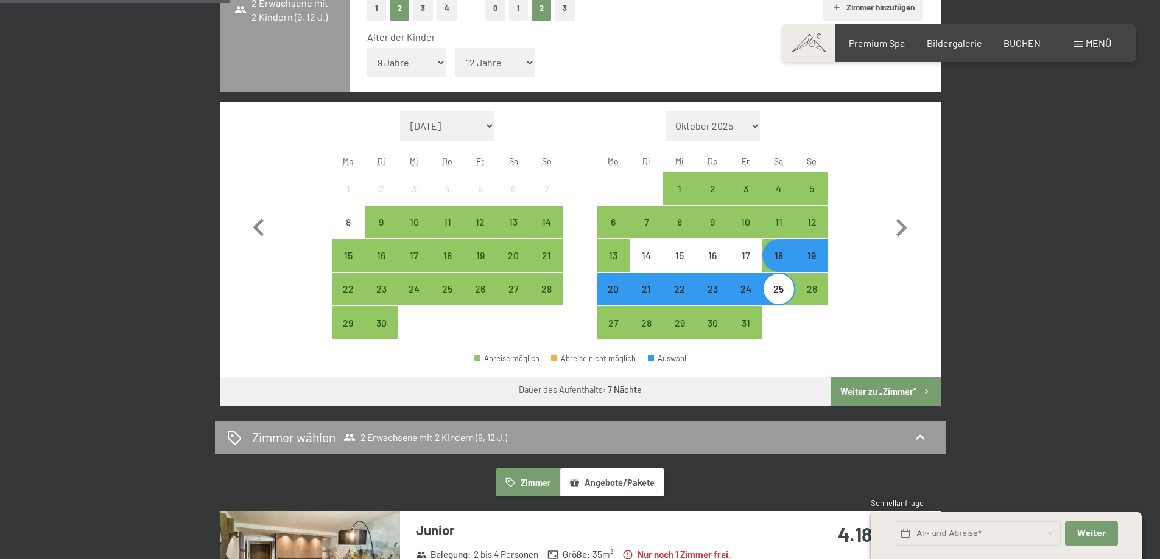
click at [886, 389] on button "Weiter zu „Zimmer“" at bounding box center [885, 391] width 109 height 29
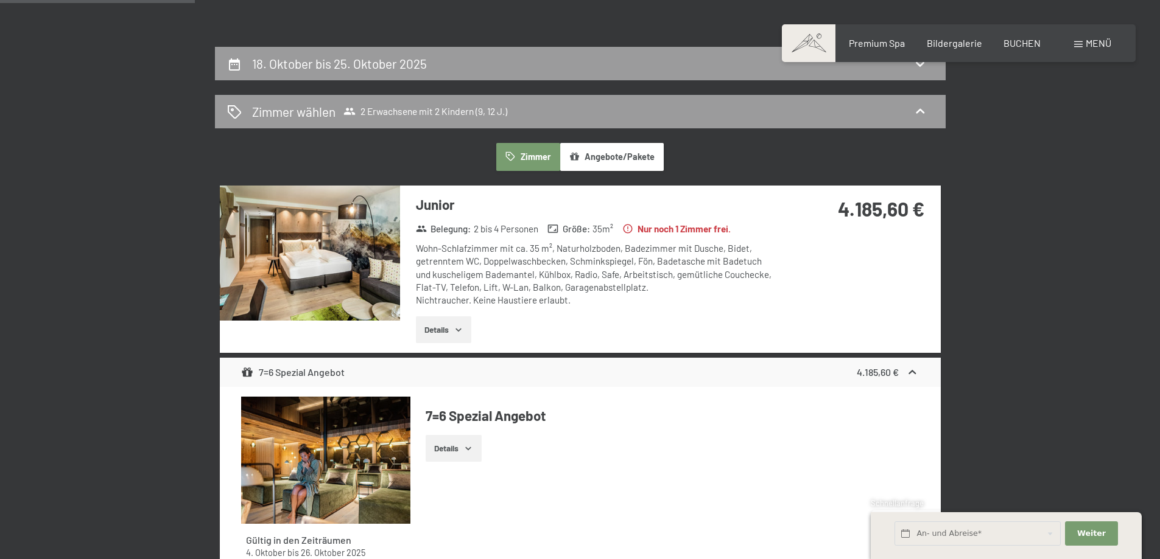
click at [624, 158] on button "Angebote/Pakete" at bounding box center [611, 157] width 103 height 28
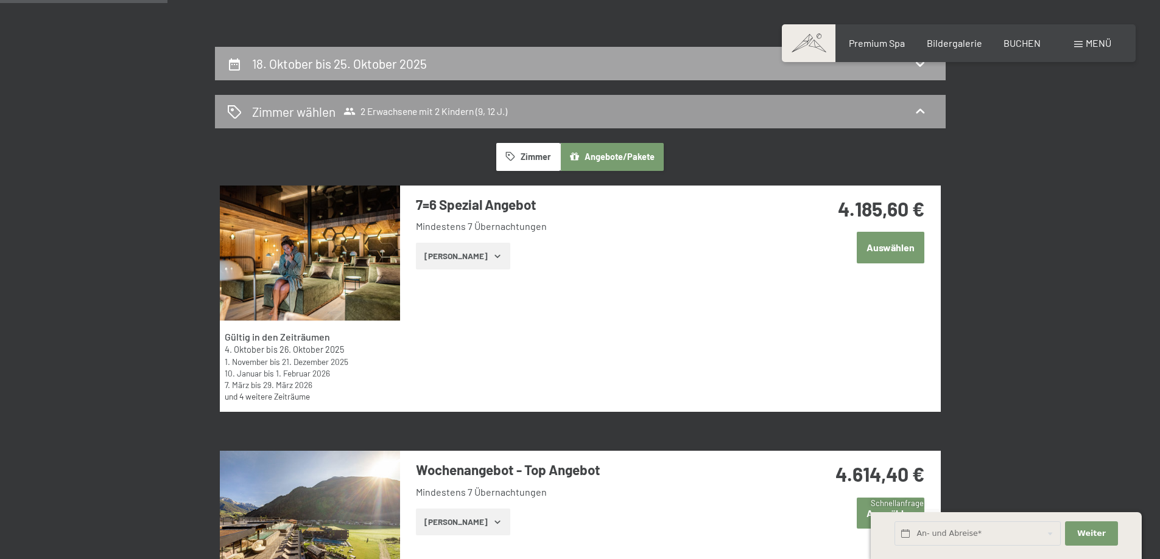
click at [369, 65] on h2 "18. Oktober bis 25. Oktober 2025" at bounding box center [339, 63] width 175 height 15
select select "9"
select select "12"
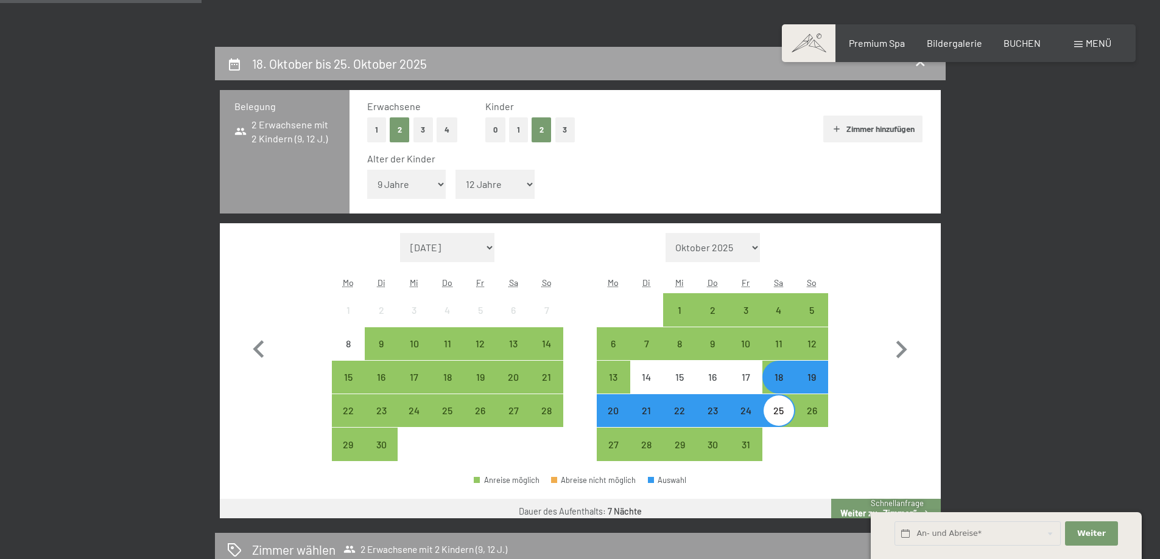
scroll to position [290, 0]
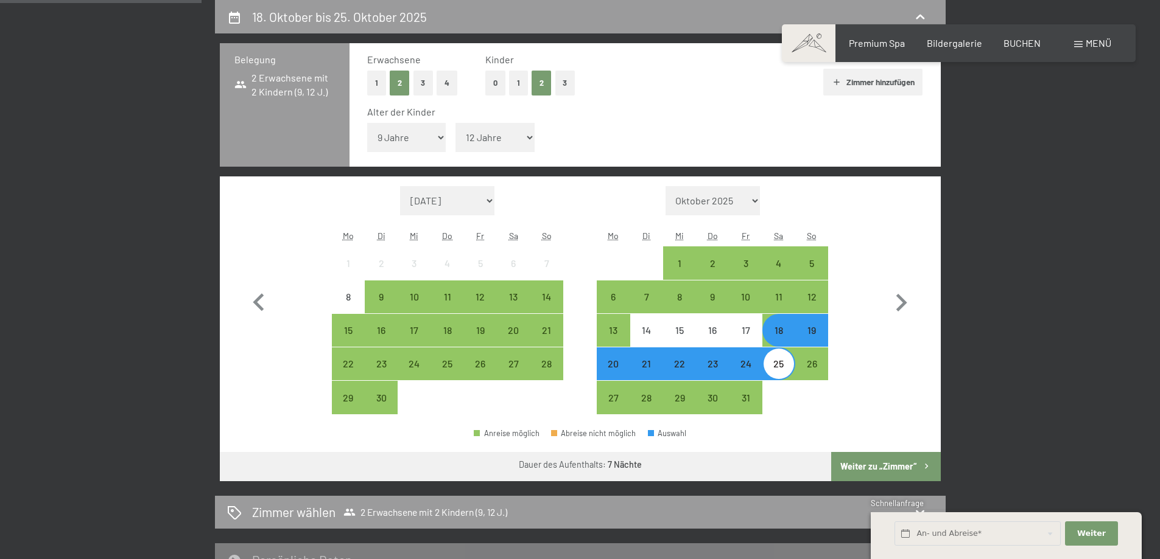
click at [816, 334] on div "19" at bounding box center [811, 341] width 30 height 30
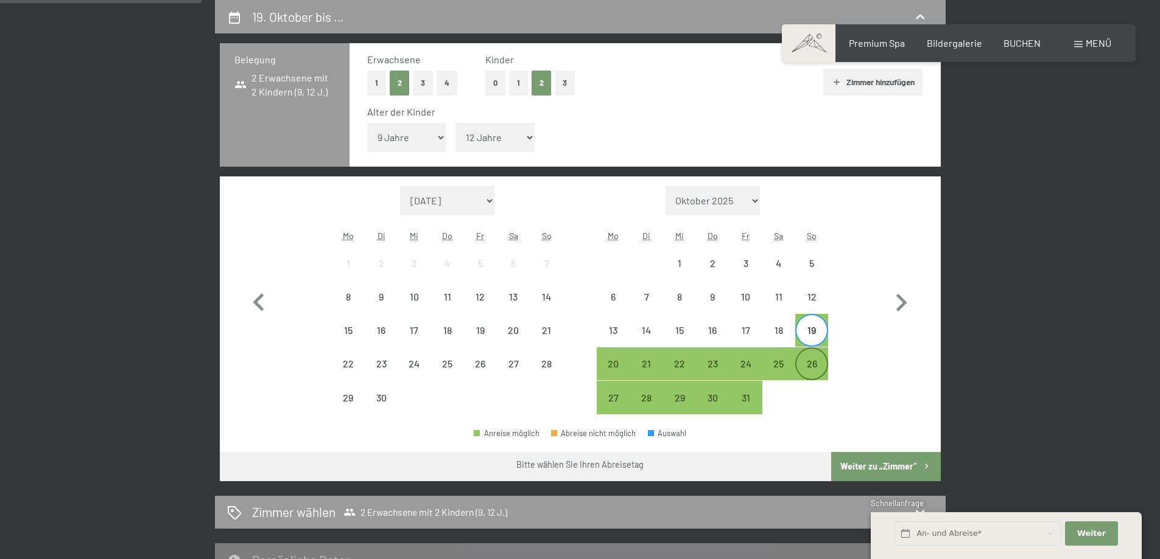
click at [814, 360] on div "26" at bounding box center [811, 374] width 30 height 30
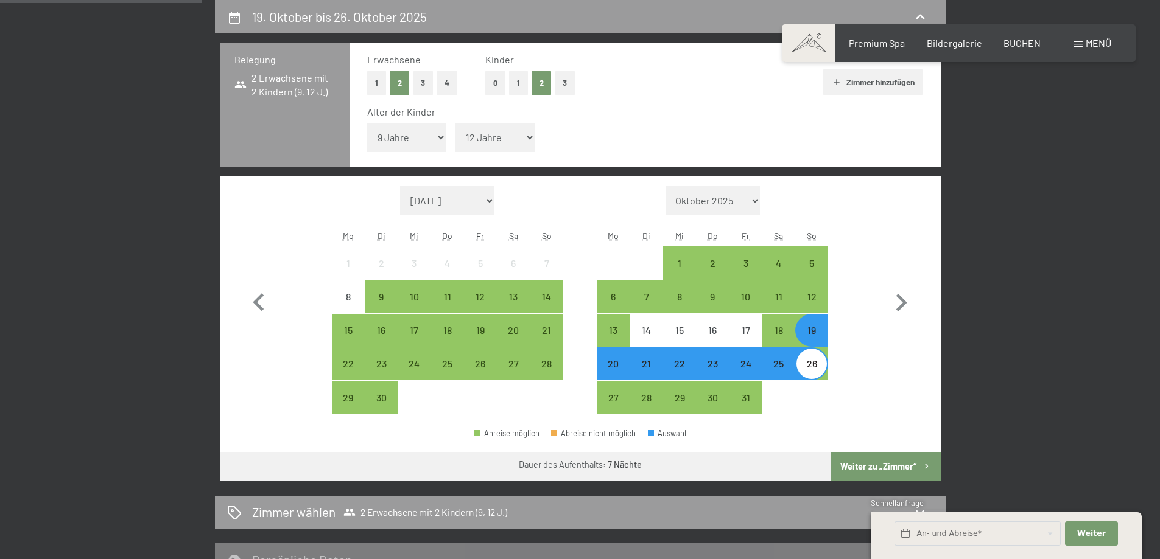
click at [872, 464] on button "Weiter zu „Zimmer“" at bounding box center [885, 466] width 109 height 29
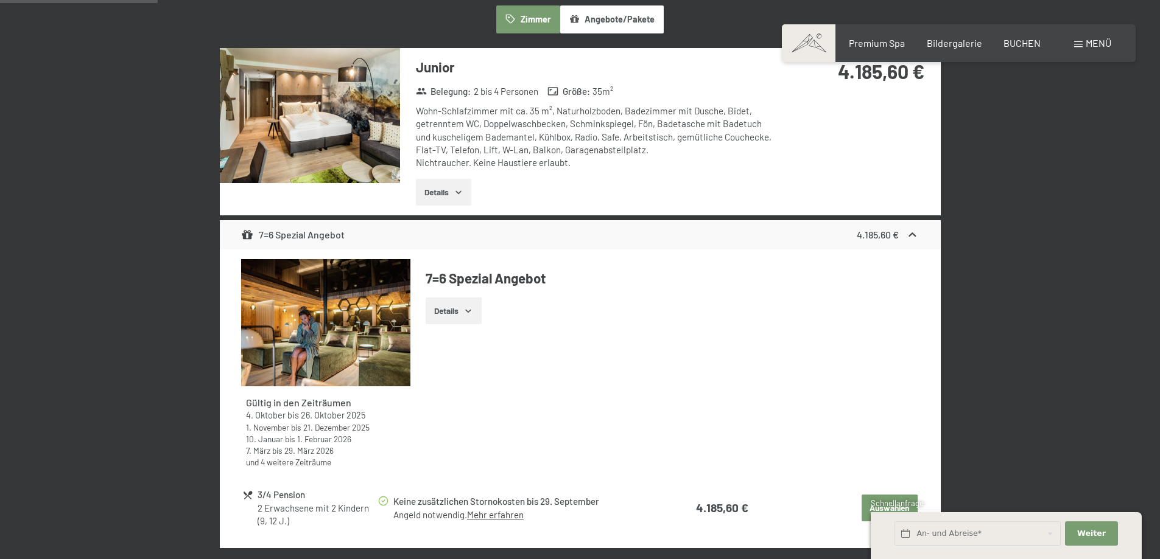
scroll to position [351, 0]
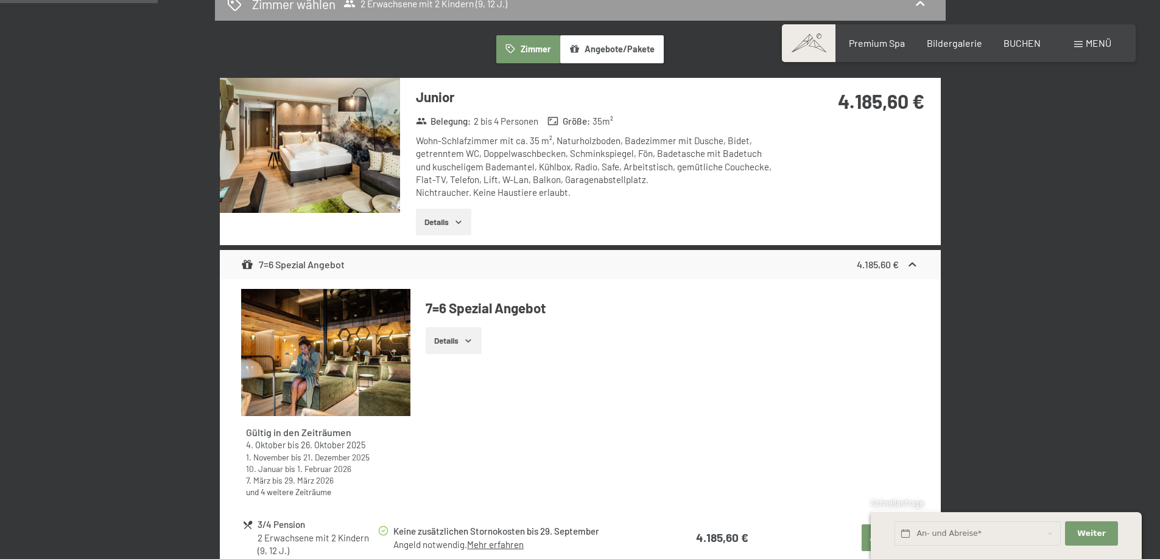
click at [453, 225] on button "Details" at bounding box center [443, 222] width 55 height 27
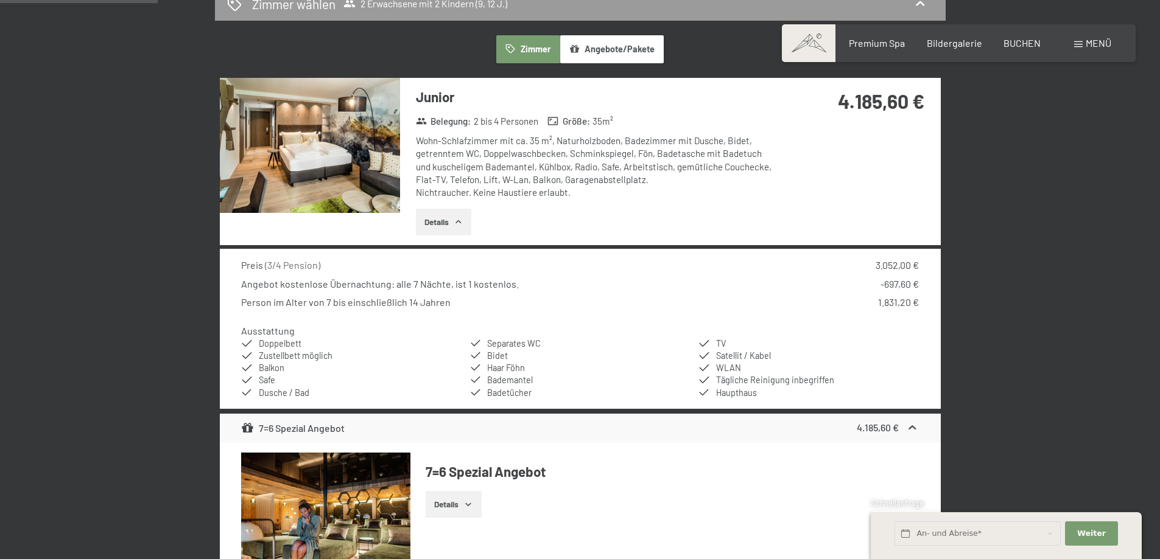
click at [614, 47] on button "Angebote/Pakete" at bounding box center [611, 49] width 103 height 28
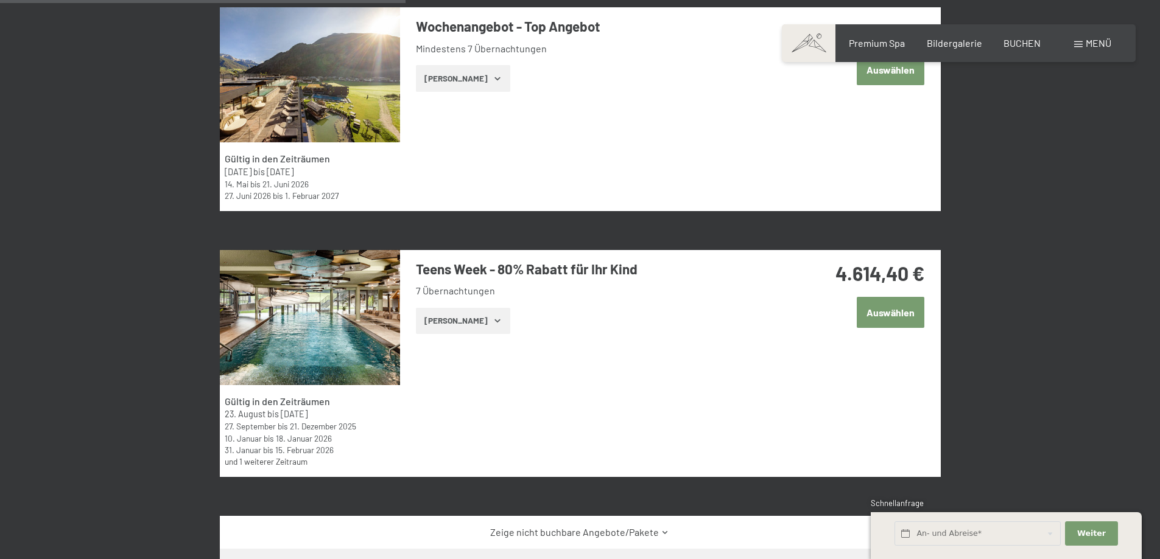
scroll to position [716, 0]
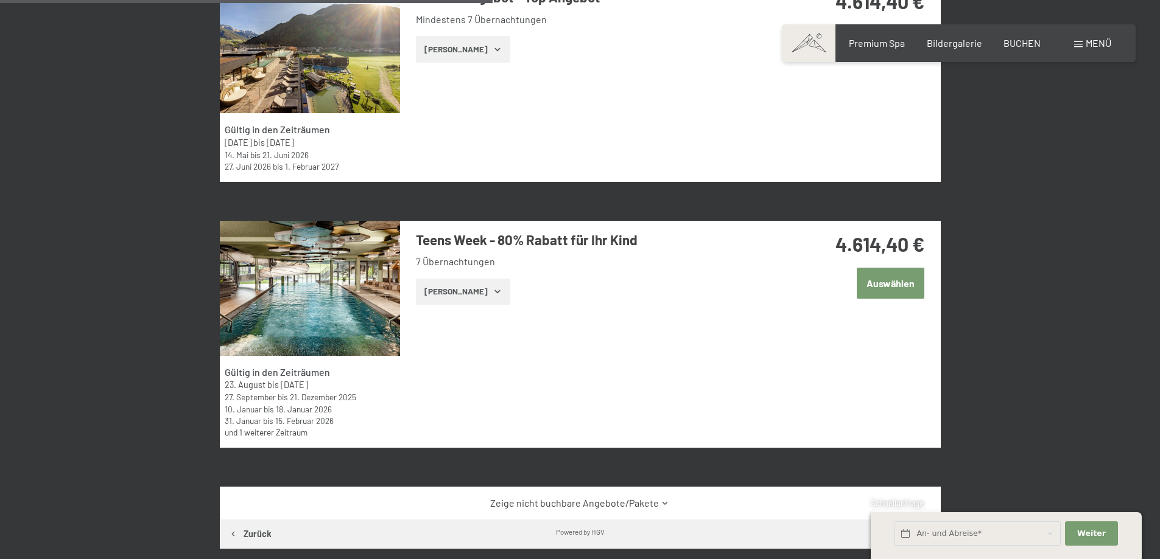
click at [894, 285] on button "Auswählen" at bounding box center [890, 283] width 68 height 31
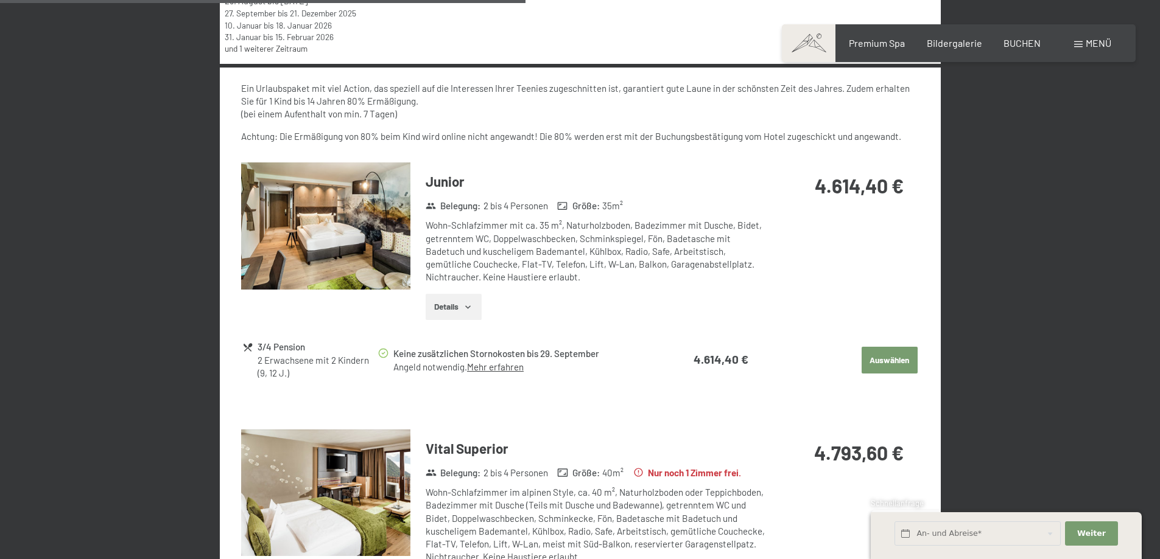
scroll to position [1164, 0]
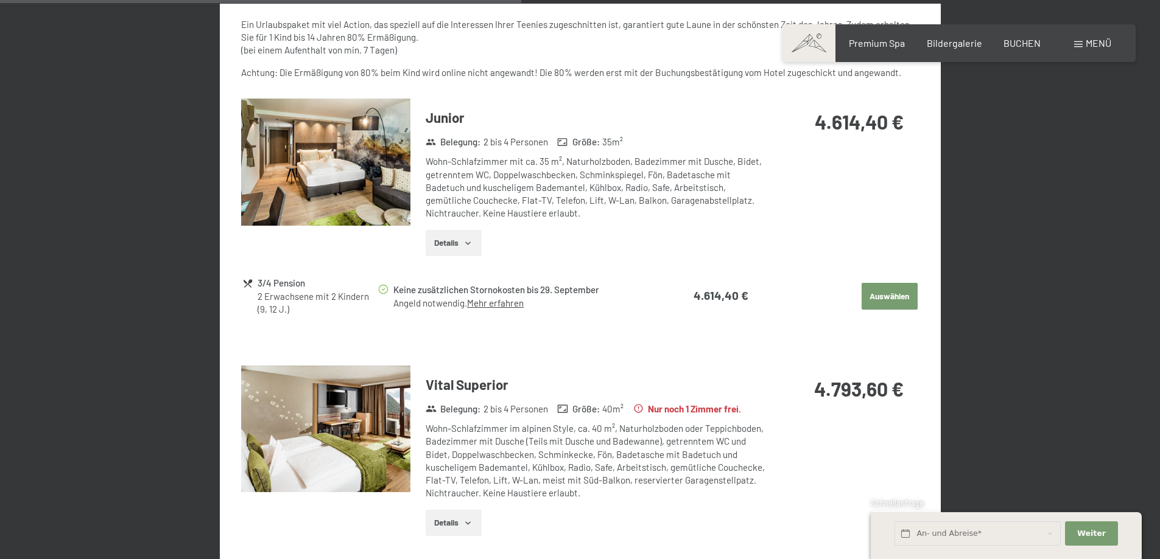
click at [468, 247] on icon "button" at bounding box center [468, 244] width 10 height 10
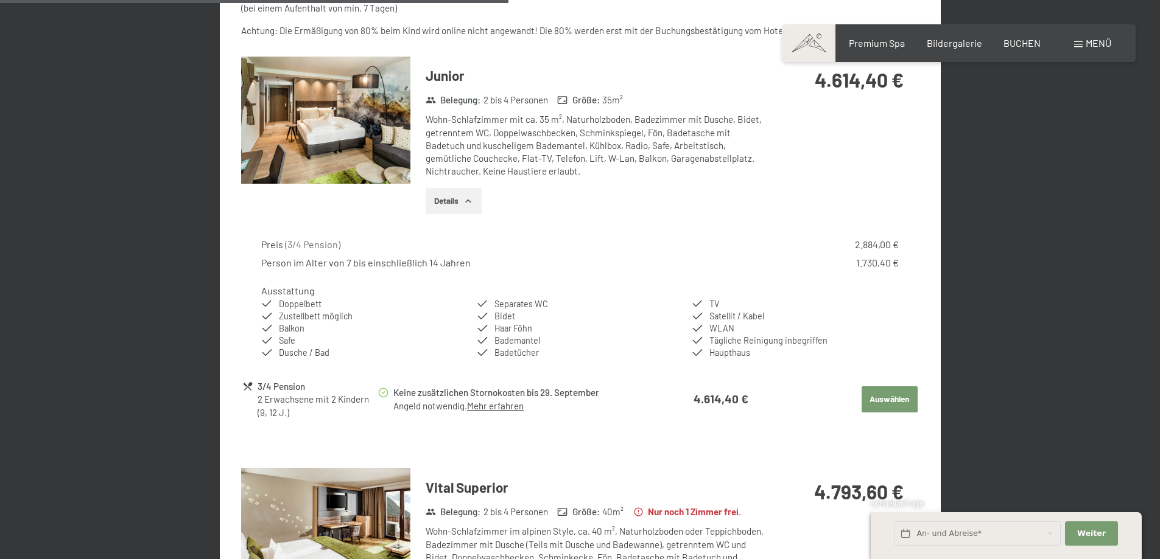
scroll to position [1225, 0]
